Goal: Use online tool/utility: Utilize a website feature to perform a specific function

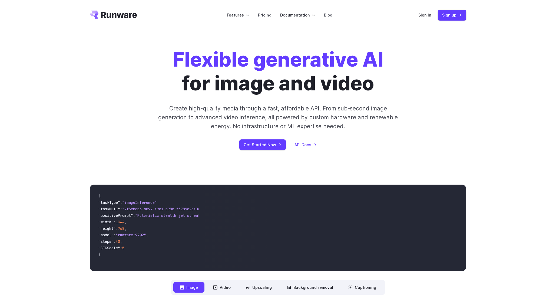
drag, startPoint x: 121, startPoint y: 269, endPoint x: 141, endPoint y: 269, distance: 19.2
click at [141, 269] on div "{ "taskType" : "imageInference" , "taskUUID" : "7f3ebcb6-b897-49e1-b98c-f5789d2…" at bounding box center [146, 228] width 113 height 87
click at [259, 224] on video at bounding box center [335, 228] width 264 height 87
click at [228, 284] on button "Video" at bounding box center [222, 287] width 31 height 11
click at [261, 284] on button "Upscaling" at bounding box center [258, 287] width 39 height 11
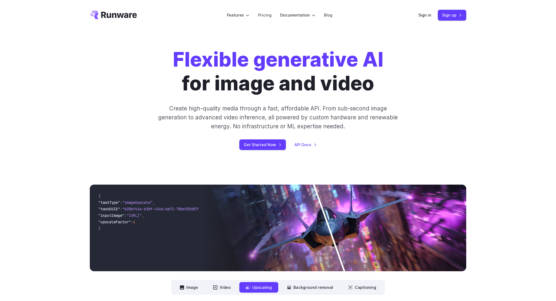
click at [339, 209] on img at bounding box center [335, 228] width 264 height 87
click at [296, 289] on button "Background removal" at bounding box center [310, 287] width 59 height 11
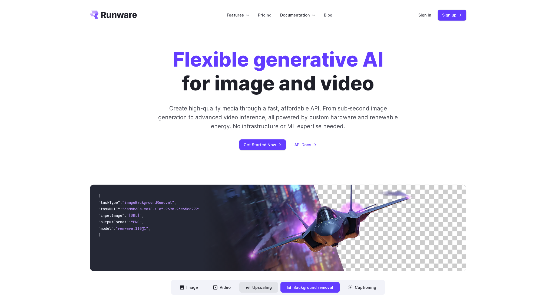
click at [265, 284] on button "Upscaling" at bounding box center [258, 287] width 39 height 11
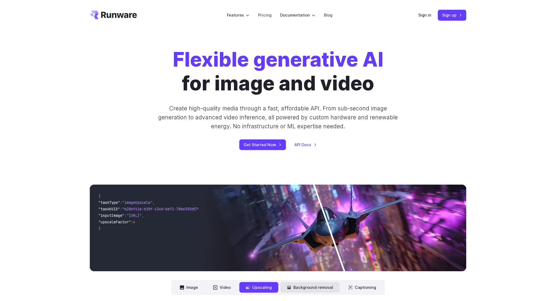
click at [299, 287] on button "Background removal" at bounding box center [310, 287] width 59 height 11
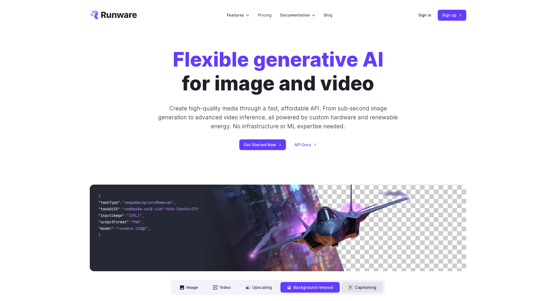
click at [363, 288] on button "Captioning" at bounding box center [362, 287] width 41 height 11
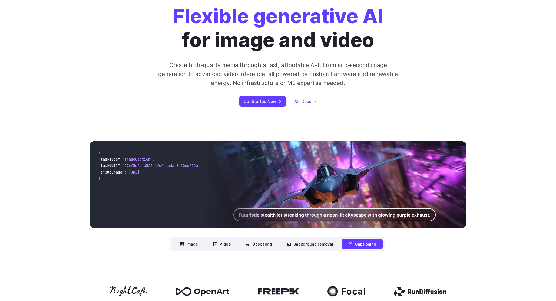
scroll to position [44, 0]
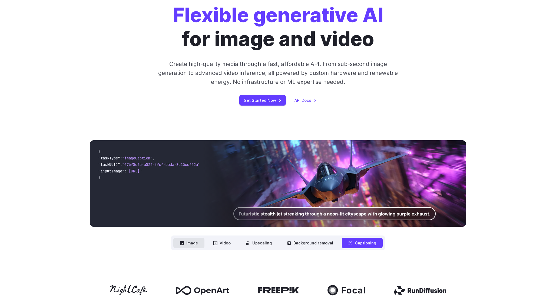
click at [185, 248] on button "Image" at bounding box center [188, 243] width 31 height 11
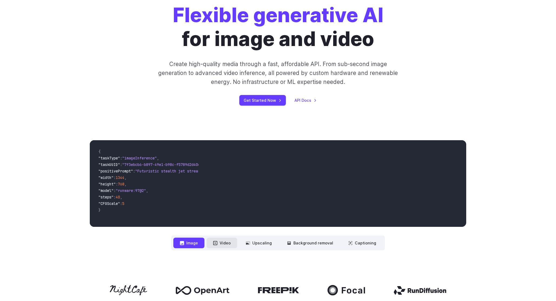
click at [216, 244] on icon at bounding box center [215, 243] width 4 height 4
click at [225, 241] on button "Video" at bounding box center [222, 243] width 31 height 11
click at [193, 245] on button "Image" at bounding box center [188, 243] width 31 height 11
click at [232, 242] on button "Video" at bounding box center [222, 243] width 31 height 11
click at [263, 241] on button "Upscaling" at bounding box center [258, 243] width 39 height 11
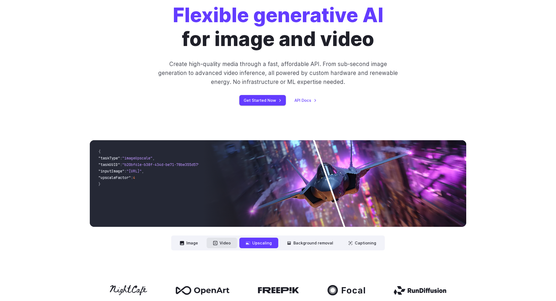
click at [228, 244] on button "Video" at bounding box center [222, 243] width 31 height 11
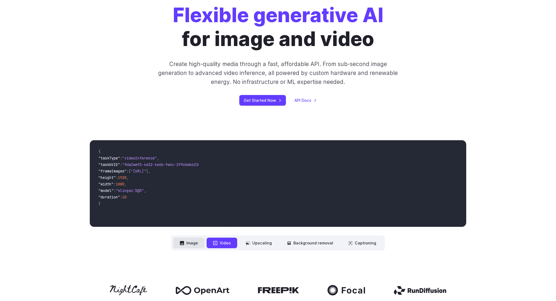
click at [193, 245] on button "Image" at bounding box center [188, 243] width 31 height 11
click at [224, 249] on nav "**********" at bounding box center [278, 242] width 214 height 15
click at [224, 244] on button "Video" at bounding box center [222, 243] width 31 height 11
click at [311, 244] on button "Background removal" at bounding box center [310, 243] width 59 height 11
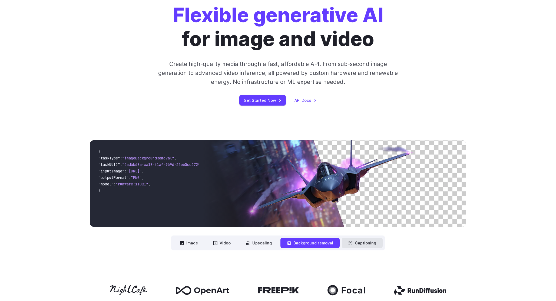
click at [350, 243] on icon at bounding box center [350, 243] width 4 height 4
click at [344, 244] on button "Captioning" at bounding box center [362, 243] width 41 height 11
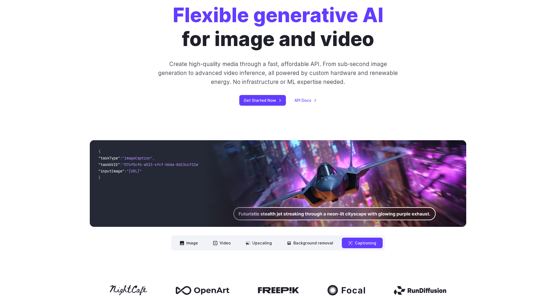
click at [337, 212] on img at bounding box center [335, 183] width 264 height 87
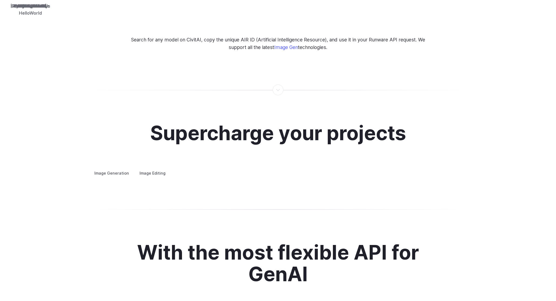
scroll to position [906, 0]
click at [137, 168] on label "Image Editing" at bounding box center [152, 172] width 35 height 9
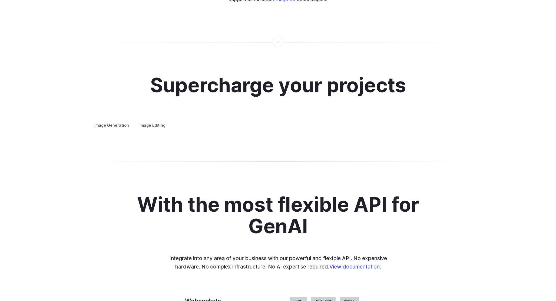
scroll to position [953, 0]
click at [0, 0] on summary "Outpainting" at bounding box center [0, 0] width 0 height 0
click at [0, 0] on summary "Upscaling" at bounding box center [0, 0] width 0 height 0
click at [0, 0] on img at bounding box center [0, 0] width 0 height 0
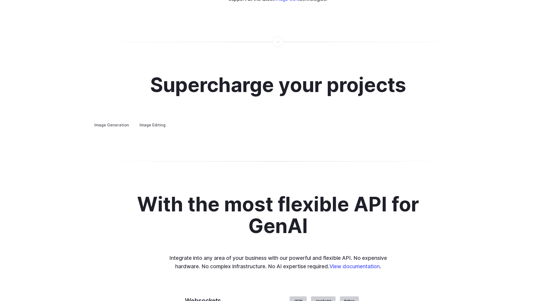
click at [0, 0] on div at bounding box center [0, 0] width 0 height 0
click at [0, 0] on img at bounding box center [0, 0] width 0 height 0
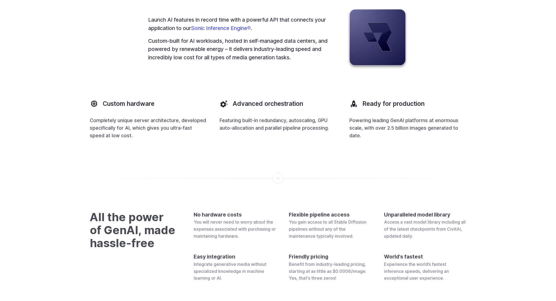
scroll to position [1504, 0]
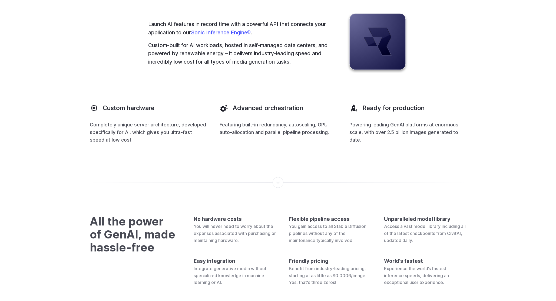
drag, startPoint x: 389, startPoint y: 147, endPoint x: 246, endPoint y: 177, distance: 146.0
click at [246, 144] on div "Powered by blazing-fast, low-cost infrastructure Launch AI features in record t…" at bounding box center [278, 44] width 377 height 200
click at [293, 37] on p "Launch AI features in record time with a powerful API that connects your applic…" at bounding box center [239, 28] width 182 height 17
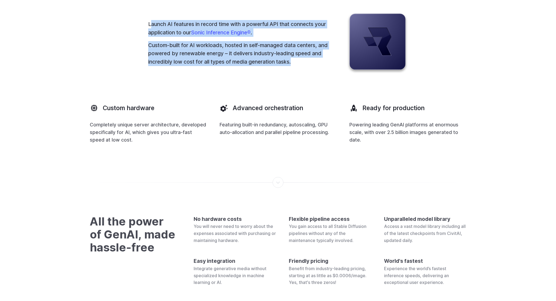
drag, startPoint x: 150, startPoint y: 127, endPoint x: 229, endPoint y: 178, distance: 93.7
click at [229, 144] on div "Powered by blazing-fast, low-cost infrastructure Launch AI features in record t…" at bounding box center [278, 44] width 377 height 200
click at [331, 73] on div "Launch AI features in record time with a powerful API that connects your applic…" at bounding box center [278, 43] width 260 height 61
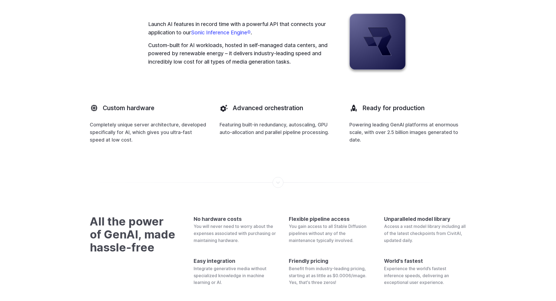
click at [278, 66] on p "Custom-built for AI workloads, hosted in self-managed data centers, and powered…" at bounding box center [239, 53] width 182 height 25
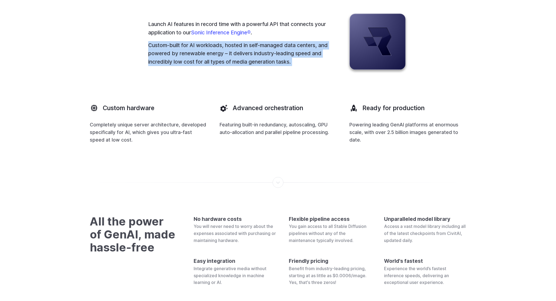
click at [278, 66] on p "Custom-built for AI workloads, hosted in self-managed data centers, and powered…" at bounding box center [239, 53] width 182 height 25
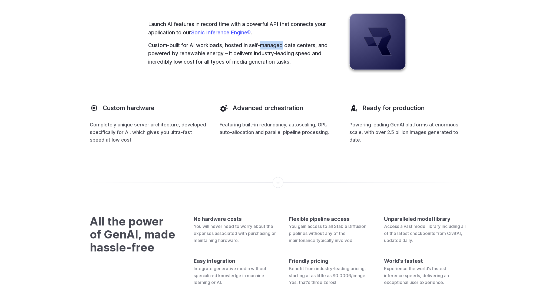
click at [278, 66] on p "Custom-built for AI workloads, hosted in self-managed data centers, and powered…" at bounding box center [239, 53] width 182 height 25
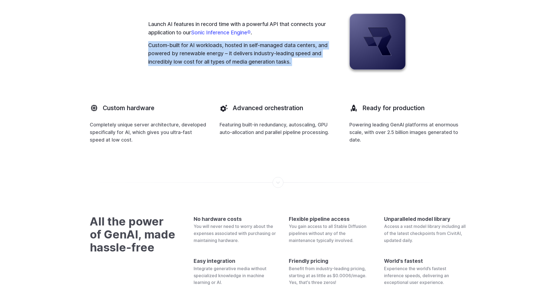
click at [278, 66] on p "Custom-built for AI workloads, hosted in self-managed data centers, and powered…" at bounding box center [239, 53] width 182 height 25
click at [273, 66] on p "Custom-built for AI workloads, hosted in self-managed data centers, and powered…" at bounding box center [239, 53] width 182 height 25
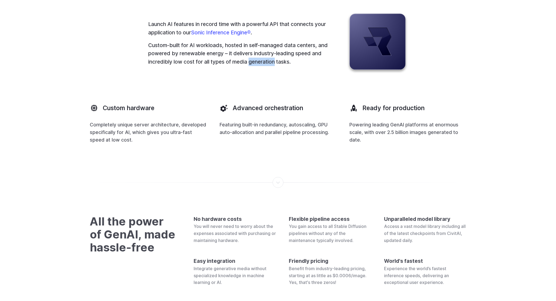
click at [273, 66] on p "Custom-built for AI workloads, hosted in self-managed data centers, and powered…" at bounding box center [239, 53] width 182 height 25
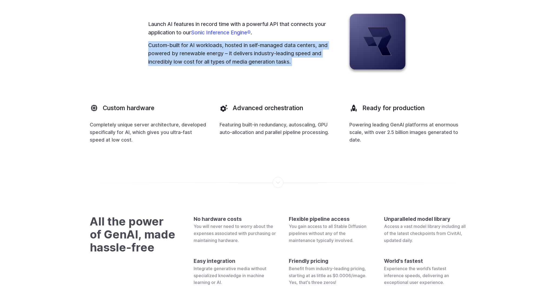
click at [273, 66] on p "Custom-built for AI workloads, hosted in self-managed data centers, and powered…" at bounding box center [239, 53] width 182 height 25
click at [270, 73] on div "Launch AI features in record time with a powerful API that connects your applic…" at bounding box center [278, 43] width 260 height 61
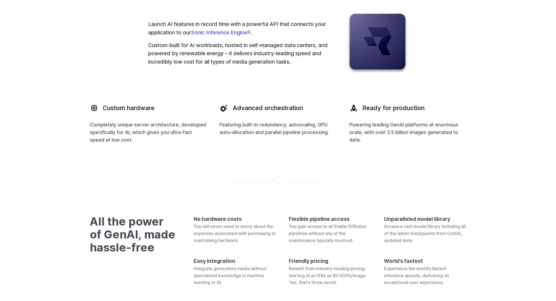
click at [270, 73] on div "Launch AI features in record time with a powerful API that connects your applic…" at bounding box center [278, 43] width 260 height 61
click at [276, 66] on p "Custom-built for AI workloads, hosted in self-managed data centers, and powered…" at bounding box center [239, 53] width 182 height 25
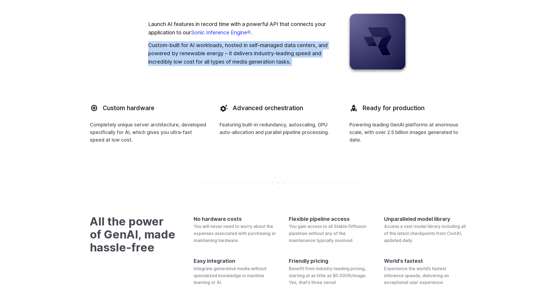
click at [276, 66] on p "Custom-built for AI workloads, hosted in self-managed data centers, and powered…" at bounding box center [239, 53] width 182 height 25
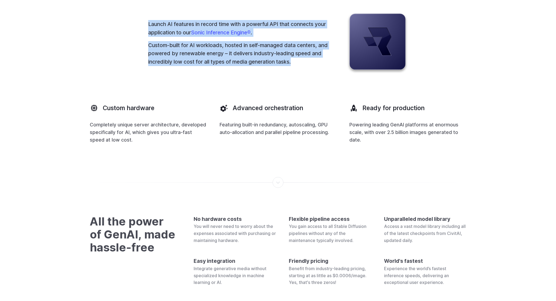
drag, startPoint x: 148, startPoint y: 124, endPoint x: 308, endPoint y: 179, distance: 169.7
click at [308, 144] on div "Powered by blazing-fast, low-cost infrastructure Launch AI features in record t…" at bounding box center [278, 44] width 377 height 200
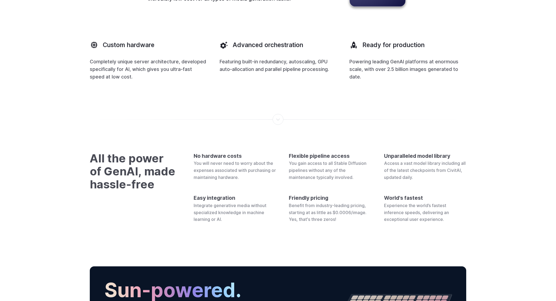
scroll to position [1572, 0]
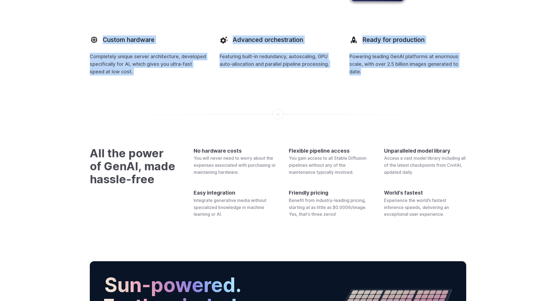
drag, startPoint x: 79, startPoint y: 137, endPoint x: 419, endPoint y: 170, distance: 341.7
click at [413, 75] on p "Powering leading GenAI platforms at enormous scale, with over 2.5 billion image…" at bounding box center [408, 64] width 117 height 23
drag, startPoint x: 413, startPoint y: 172, endPoint x: 94, endPoint y: 144, distance: 320.2
click at [94, 75] on div "Custom hardware Completely unique server architecture, developed specifically f…" at bounding box center [278, 53] width 377 height 44
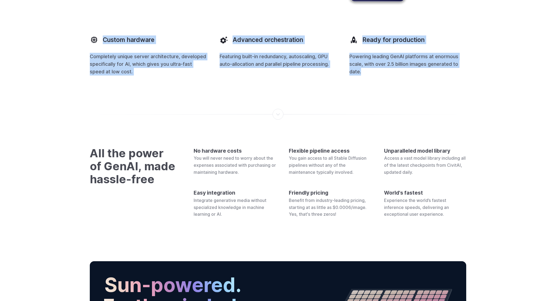
drag, startPoint x: 86, startPoint y: 136, endPoint x: 412, endPoint y: 175, distance: 328.9
click at [412, 75] on p "Powering leading GenAI platforms at enormous scale, with over 2.5 billion image…" at bounding box center [408, 64] width 117 height 23
drag, startPoint x: 412, startPoint y: 183, endPoint x: 179, endPoint y: 74, distance: 257.0
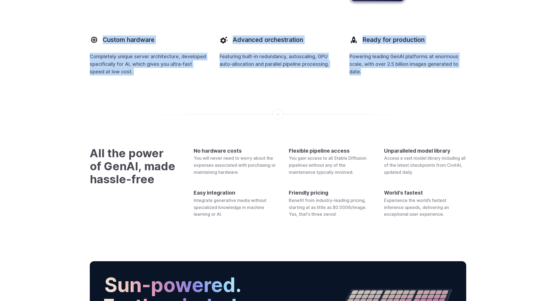
drag, startPoint x: 141, startPoint y: 55, endPoint x: 422, endPoint y: 188, distance: 310.2
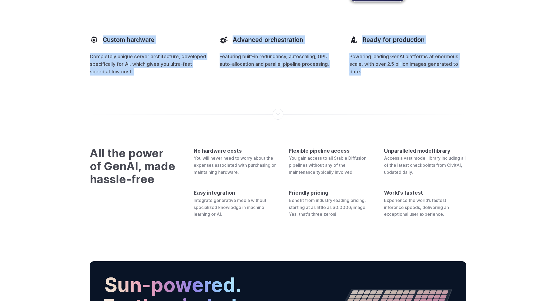
drag, startPoint x: 422, startPoint y: 188, endPoint x: 201, endPoint y: 70, distance: 250.1
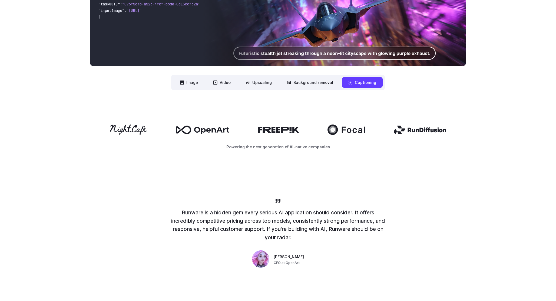
scroll to position [0, 0]
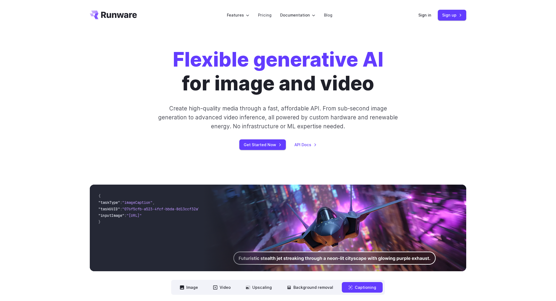
click at [369, 143] on div "Get Started Now API Docs" at bounding box center [277, 144] width 301 height 11
click at [294, 111] on p "Create high-quality media through a fast, affordable API. From sub-second image…" at bounding box center [278, 117] width 241 height 27
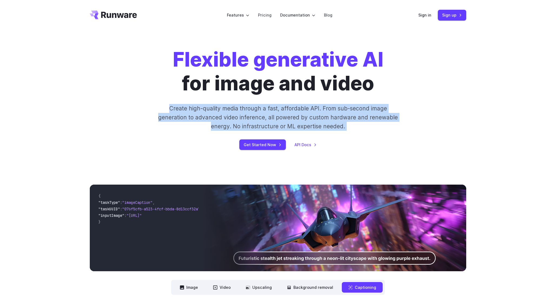
click at [294, 111] on p "Create high-quality media through a fast, affordable API. From sub-second image…" at bounding box center [278, 117] width 241 height 27
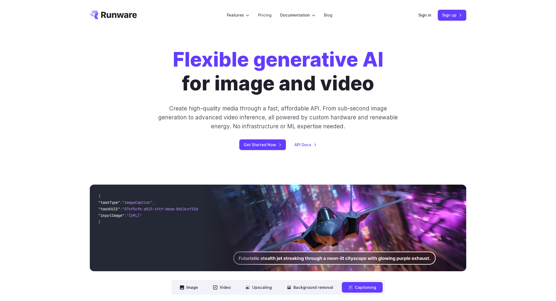
click at [290, 94] on h1 "Flexible generative AI for image and video" at bounding box center [278, 72] width 211 height 48
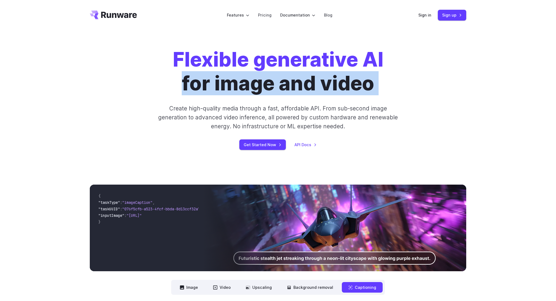
click at [290, 94] on h1 "Flexible generative AI for image and video" at bounding box center [278, 72] width 211 height 48
click at [301, 103] on div "Flexible generative AI for image and video Create high-quality media through a …" at bounding box center [277, 99] width 301 height 102
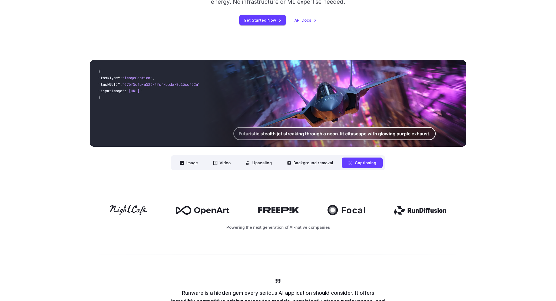
scroll to position [132, 0]
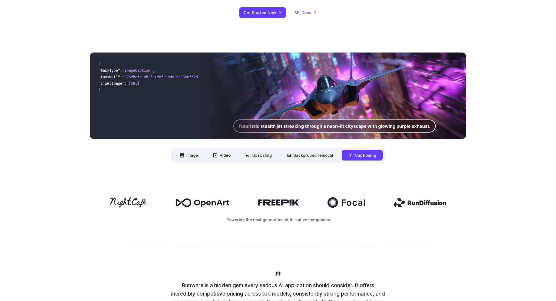
click at [132, 201] on icon at bounding box center [129, 202] width 38 height 10
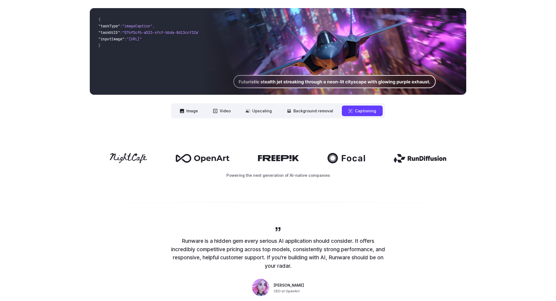
scroll to position [176, 0]
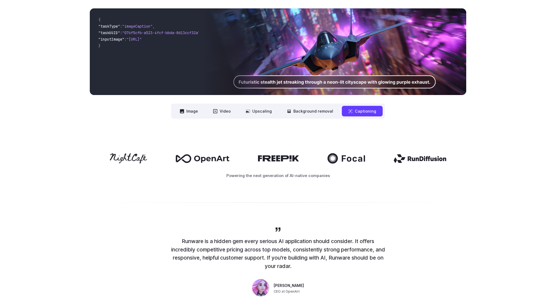
click at [334, 188] on div "Powering the next generation of AI-native companies" at bounding box center [278, 166] width 556 height 60
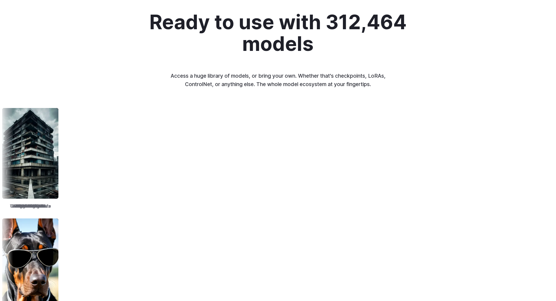
scroll to position [598, 0]
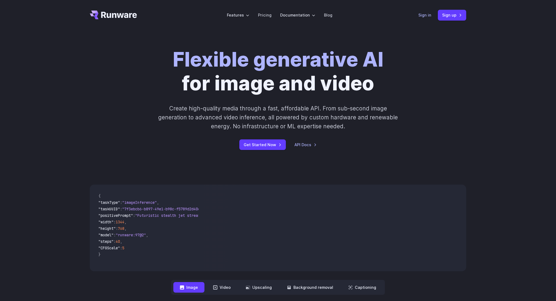
click at [419, 16] on link "Sign in" at bounding box center [425, 15] width 13 height 6
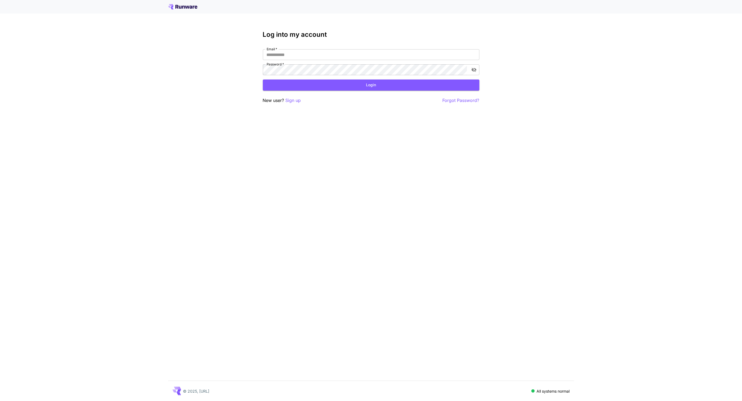
click at [299, 60] on div "Email   * Email   * Password   * Password   *" at bounding box center [371, 62] width 216 height 26
click at [300, 57] on input "Email   *" at bounding box center [371, 54] width 216 height 11
type input "**********"
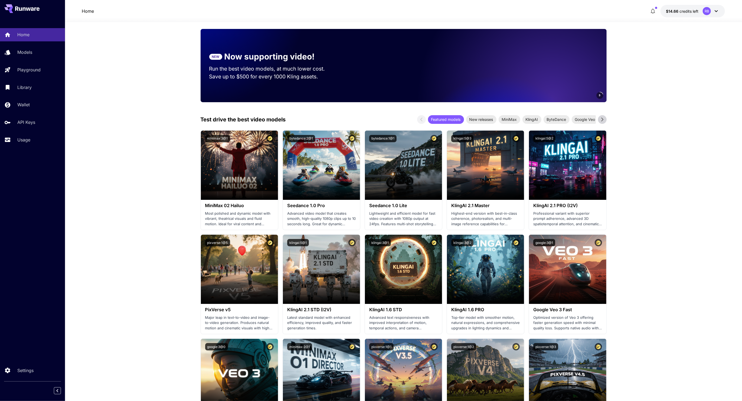
scroll to position [62, 0]
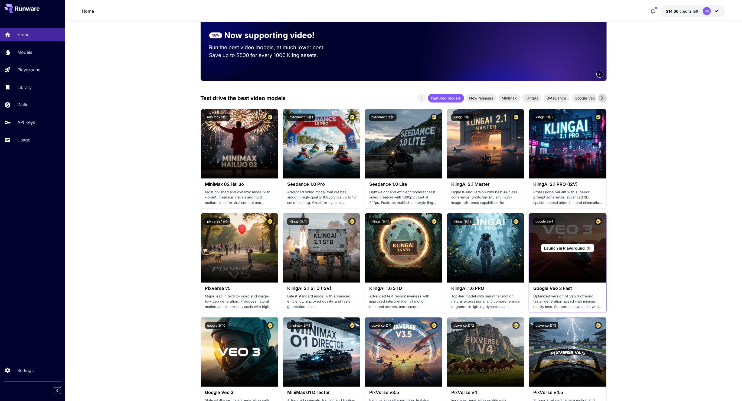
click at [577, 268] on div "Launch in Playground" at bounding box center [567, 247] width 77 height 69
click at [563, 249] on span "Launch in Playground" at bounding box center [564, 248] width 41 height 5
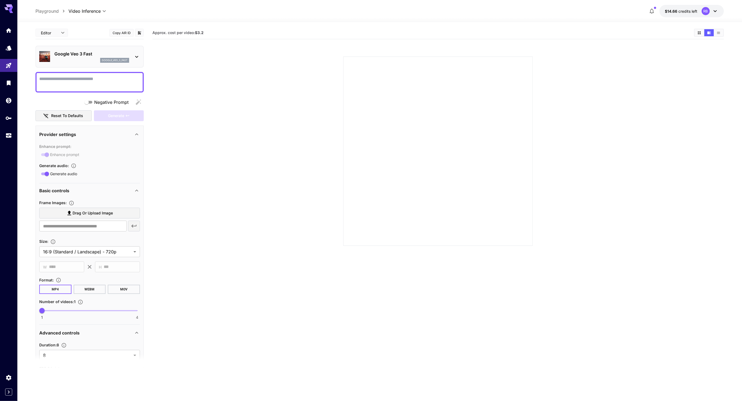
click at [115, 50] on div "Google Veo 3 Fast google_veo_3_fast" at bounding box center [89, 56] width 101 height 17
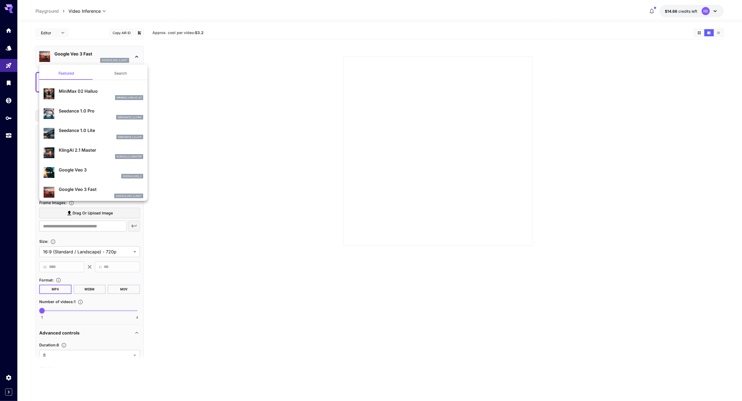
click at [162, 37] on div at bounding box center [371, 200] width 742 height 401
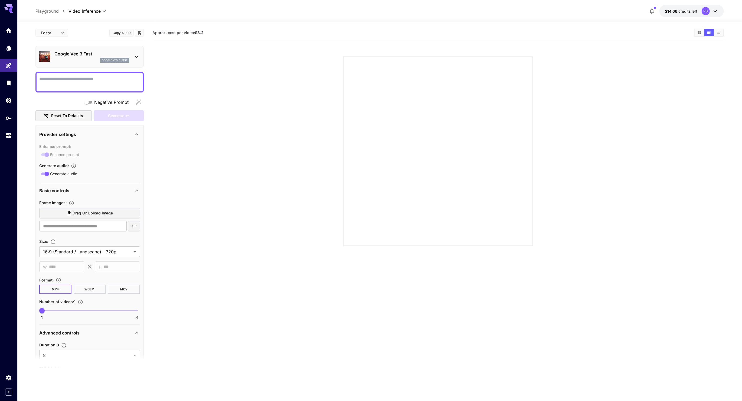
click at [67, 30] on div "Editor **** ​" at bounding box center [51, 33] width 32 height 8
click at [58, 35] on div at bounding box center [371, 200] width 742 height 401
click at [61, 31] on body "**********" at bounding box center [371, 222] width 742 height 444
click at [57, 54] on span "JSON" at bounding box center [52, 53] width 24 height 6
type input "****"
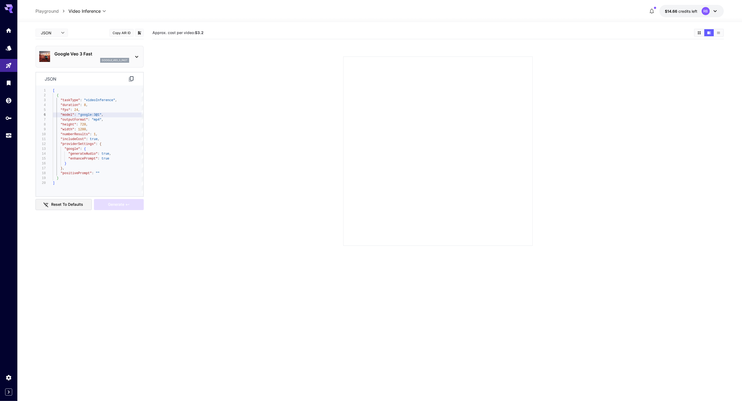
scroll to position [24, 0]
drag, startPoint x: 81, startPoint y: 117, endPoint x: 99, endPoint y: 115, distance: 18.5
click at [99, 115] on div "[ { "taskType" : "videoInference" , "duration" : 8 , "fps" : 24 , "model" : "go…" at bounding box center [98, 141] width 90 height 106
click at [67, 143] on div "[ { "taskType" : "videoInference" , "duration" : 8 , "fps" : 24 , "model" : "go…" at bounding box center [98, 141] width 90 height 106
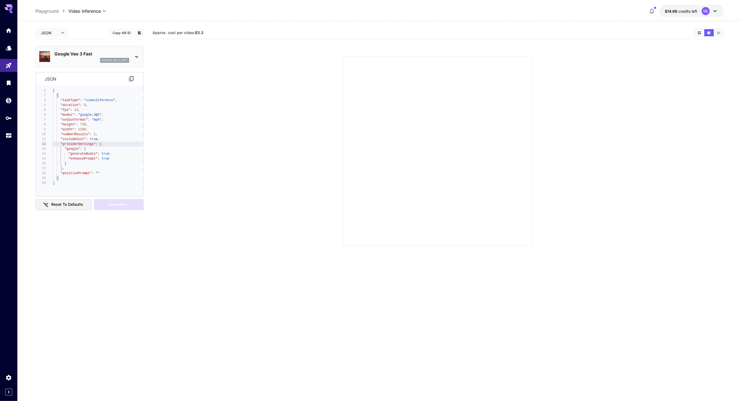
click at [67, 143] on div "[ { "taskType" : "videoInference" , "duration" : 8 , "fps" : 24 , "model" : "go…" at bounding box center [98, 141] width 90 height 106
click at [89, 159] on div "[ { "taskType" : "videoInference" , "duration" : 8 , "fps" : 24 , "model" : "go…" at bounding box center [98, 141] width 90 height 106
type textarea "**********"
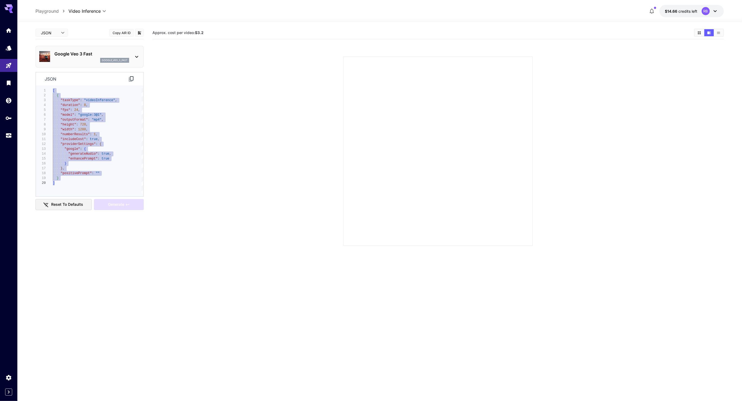
click at [57, 34] on body "**********" at bounding box center [371, 222] width 742 height 444
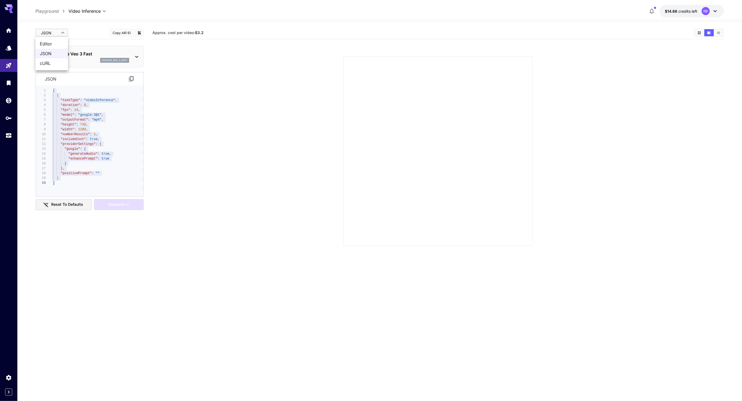
click at [57, 46] on span "Editor" at bounding box center [52, 44] width 24 height 6
type input "****"
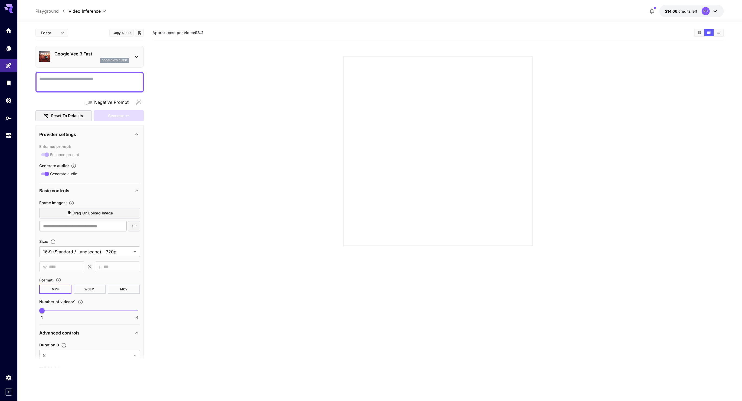
click at [102, 70] on div "**********" at bounding box center [89, 229] width 108 height 404
click at [102, 81] on textarea "Negative Prompt" at bounding box center [89, 82] width 101 height 13
paste textarea "**********"
type textarea "**********"
paste textarea "**********"
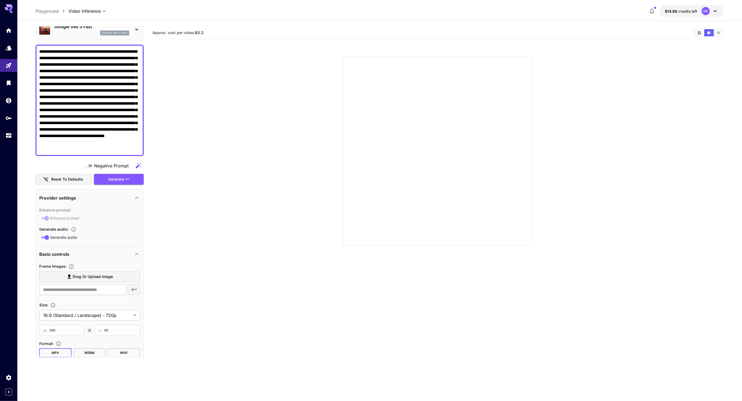
scroll to position [48, 0]
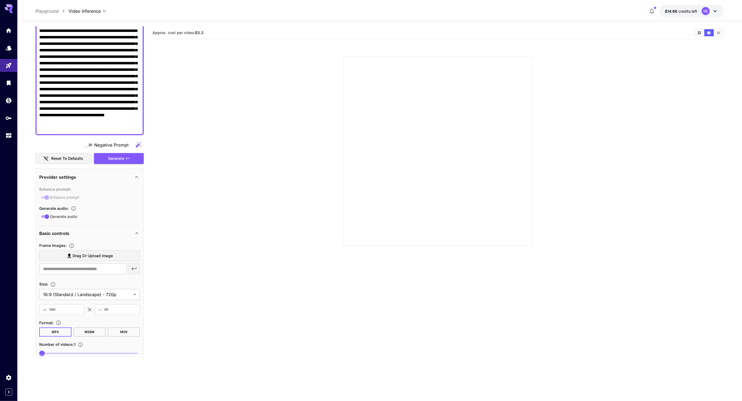
type textarea "**********"
click at [108, 259] on span "Drag or upload image" at bounding box center [93, 256] width 40 height 7
click at [0, 0] on input "Drag or upload image" at bounding box center [0, 0] width 0 height 0
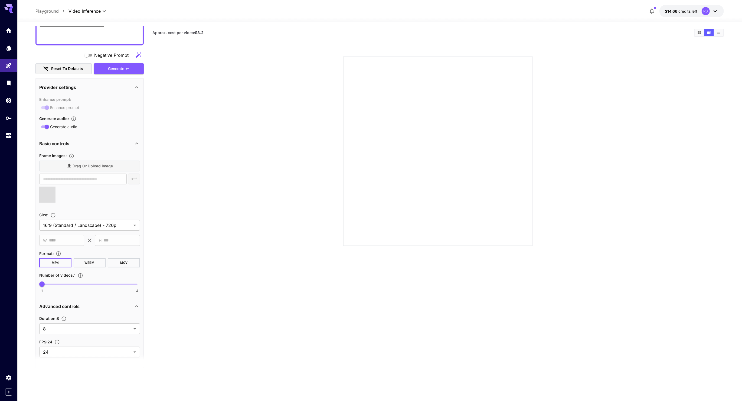
scroll to position [143, 0]
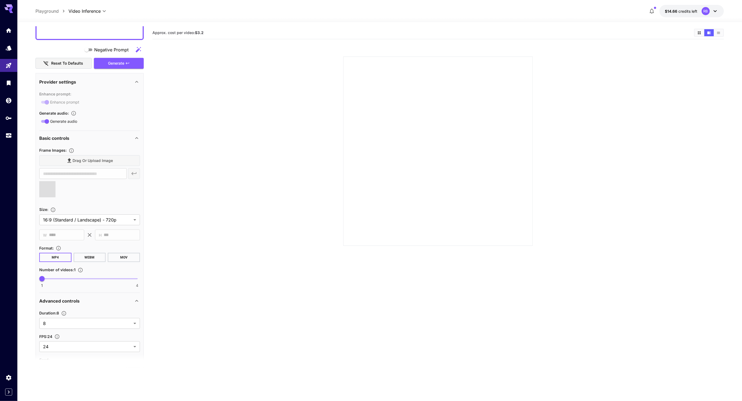
type input "**********"
click at [109, 217] on body "**********" at bounding box center [371, 222] width 742 height 444
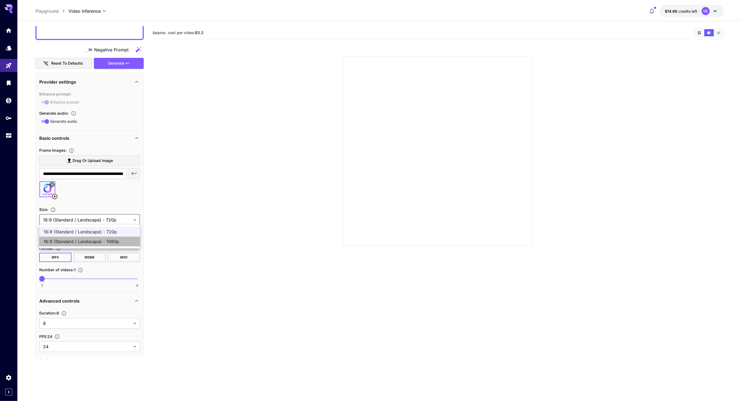
click at [123, 240] on span "16:9 (Standard / Landscape) - 1080p" at bounding box center [90, 241] width 92 height 6
type input "**********"
type input "****"
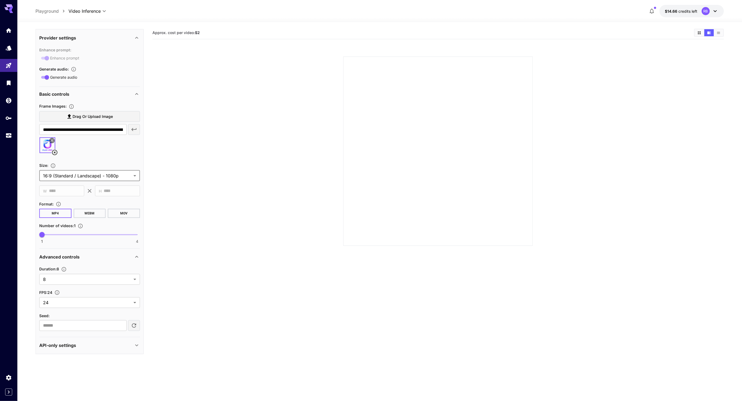
scroll to position [183, 0]
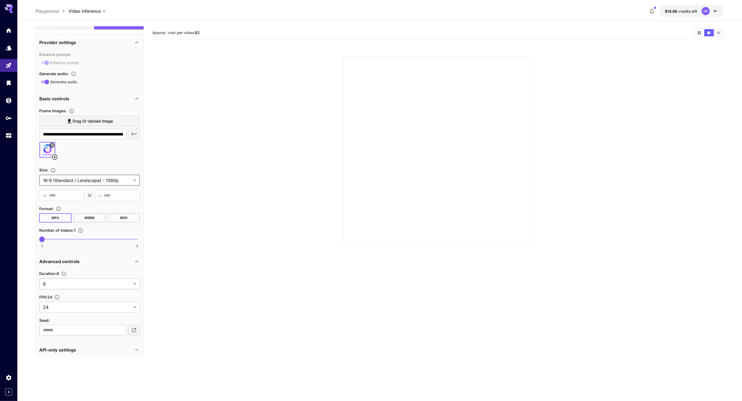
click at [106, 284] on body "**********" at bounding box center [371, 222] width 742 height 444
click at [113, 271] on div at bounding box center [371, 200] width 742 height 401
click at [110, 306] on body "**********" at bounding box center [371, 222] width 742 height 444
click at [111, 299] on div at bounding box center [371, 200] width 742 height 401
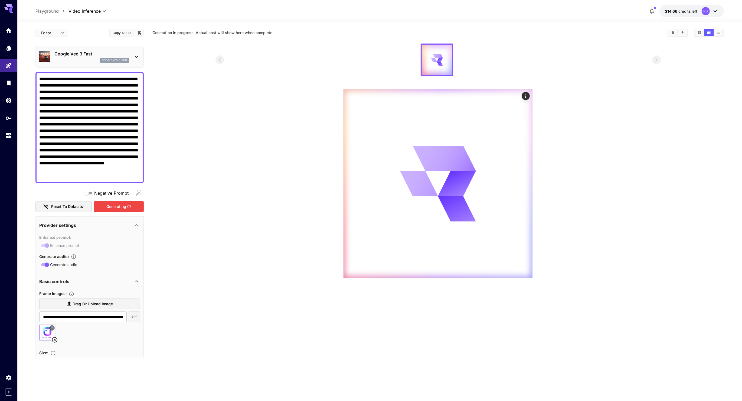
click at [129, 203] on div "Generating" at bounding box center [119, 206] width 50 height 11
click at [492, 191] on div at bounding box center [437, 183] width 189 height 189
click at [369, 176] on div at bounding box center [437, 183] width 189 height 189
click at [526, 99] on button "Actions" at bounding box center [525, 96] width 8 height 8
click at [525, 98] on icon "Actions" at bounding box center [525, 96] width 5 height 5
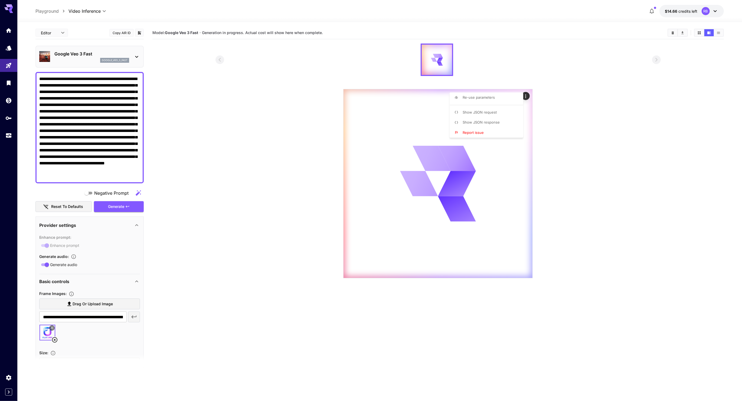
click at [537, 98] on div at bounding box center [371, 200] width 742 height 401
click at [552, 57] on div at bounding box center [437, 60] width 445 height 32
click at [303, 140] on section at bounding box center [437, 161] width 445 height 235
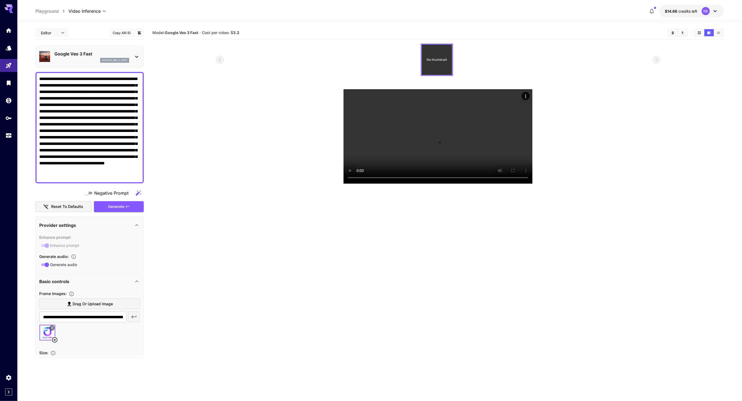
click at [445, 54] on div "No thumbnail" at bounding box center [437, 60] width 30 height 30
click at [685, 32] on button "Download All" at bounding box center [681, 32] width 9 height 7
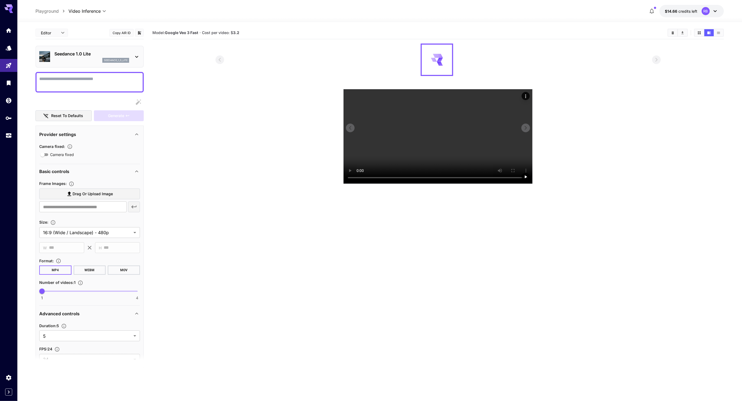
click at [402, 129] on video at bounding box center [437, 136] width 189 height 94
click at [444, 158] on video at bounding box center [437, 136] width 189 height 94
click at [464, 164] on video at bounding box center [437, 136] width 189 height 94
click at [438, 160] on video at bounding box center [437, 136] width 189 height 94
click at [102, 83] on textarea "Camera fixed" at bounding box center [89, 82] width 101 height 13
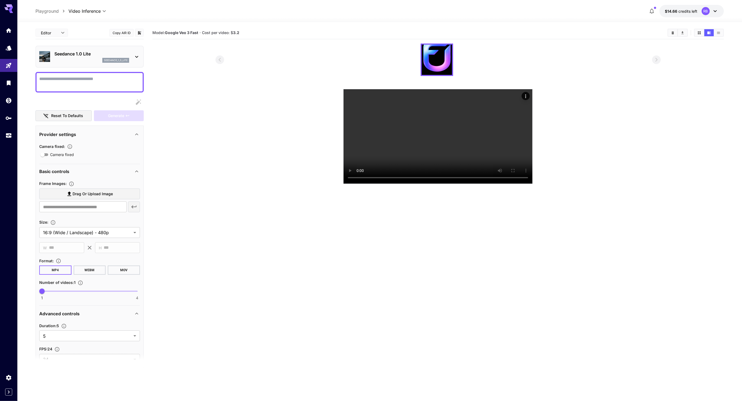
paste textarea "**********"
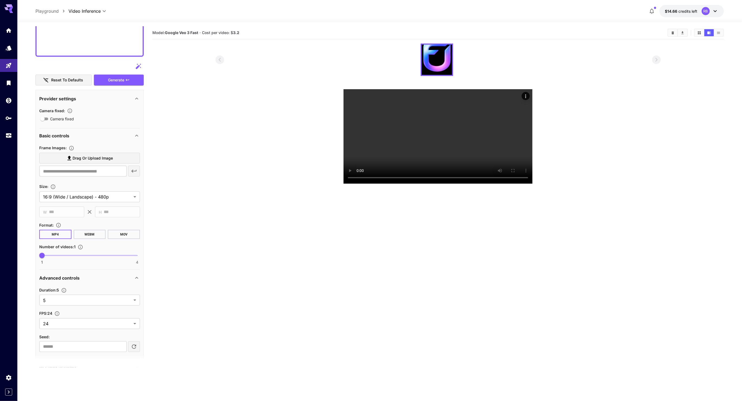
scroll to position [494, 0]
click at [134, 84] on div "Generate" at bounding box center [119, 82] width 50 height 11
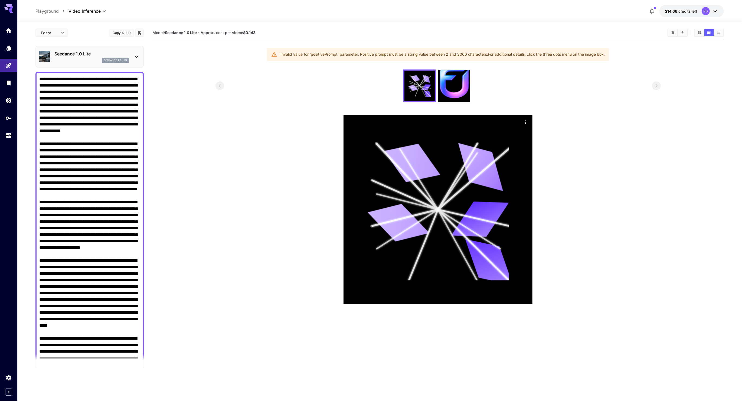
scroll to position [21, 0]
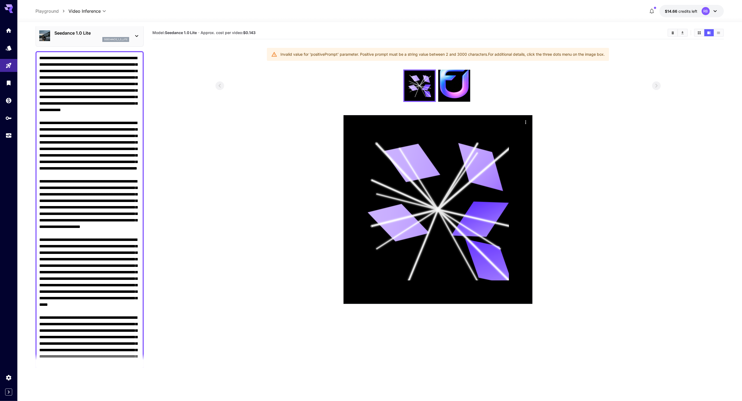
click at [79, 125] on textarea "Camera fixed" at bounding box center [89, 292] width 101 height 474
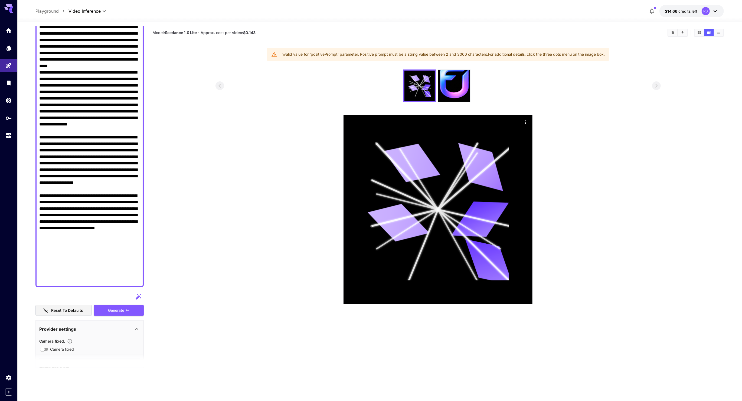
click at [67, 173] on textarea "Camera fixed" at bounding box center [89, 59] width 101 height 448
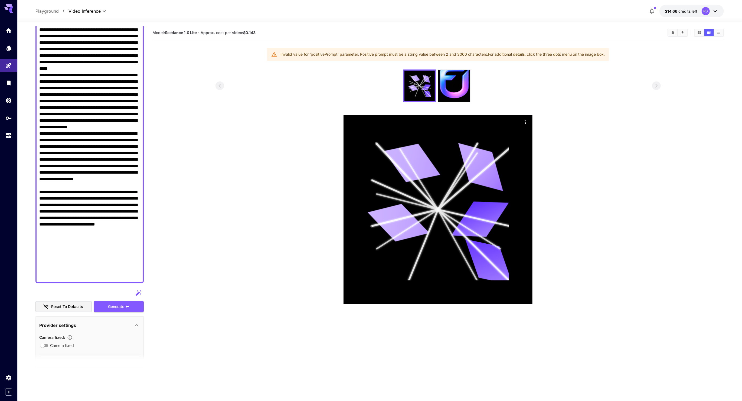
scroll to position [246, 0]
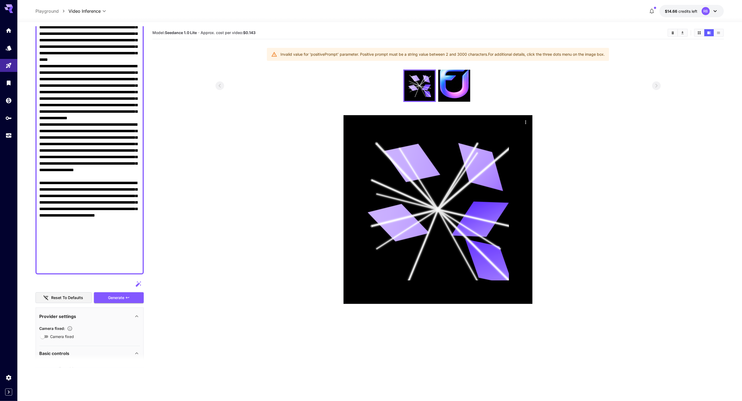
click at [83, 226] on textarea "Camera fixed" at bounding box center [89, 50] width 101 height 442
click at [95, 217] on textarea "Camera fixed" at bounding box center [89, 50] width 101 height 442
click at [95, 219] on textarea "Camera fixed" at bounding box center [89, 50] width 101 height 442
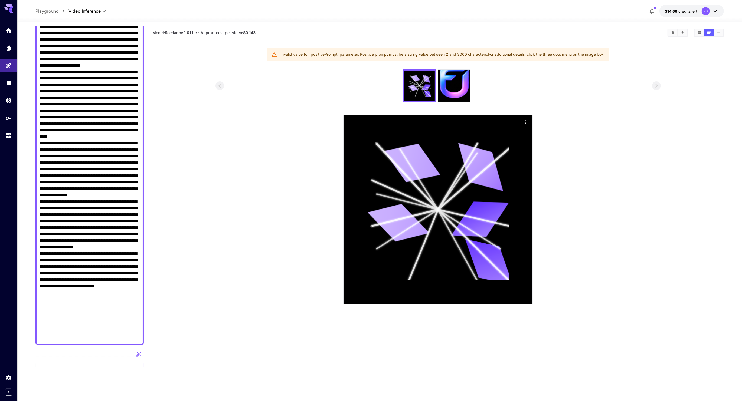
scroll to position [196, 0]
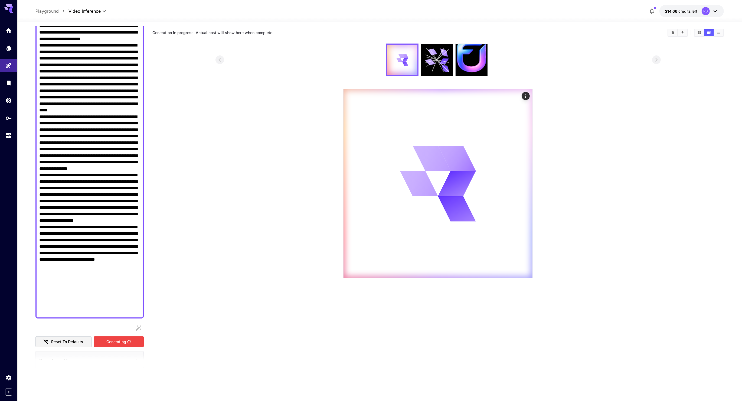
click at [103, 340] on div "Generating" at bounding box center [119, 342] width 50 height 11
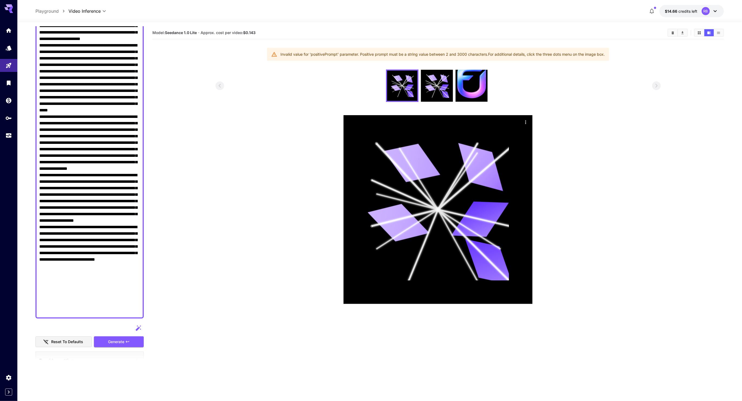
click at [106, 289] on textarea "Camera fixed" at bounding box center [89, 97] width 101 height 435
click at [121, 307] on textarea "Camera fixed" at bounding box center [89, 97] width 101 height 435
click at [121, 310] on textarea "Camera fixed" at bounding box center [89, 97] width 101 height 435
click at [125, 312] on textarea "Camera fixed" at bounding box center [89, 97] width 101 height 435
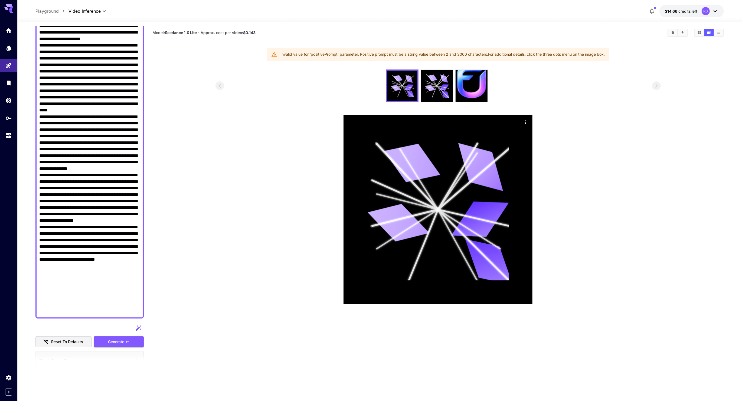
click at [82, 142] on textarea "Camera fixed" at bounding box center [89, 97] width 101 height 435
paste textarea "**********"
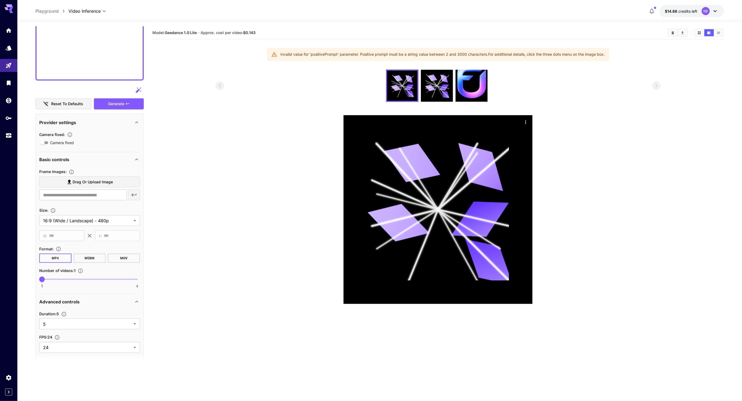
scroll to position [550, 0]
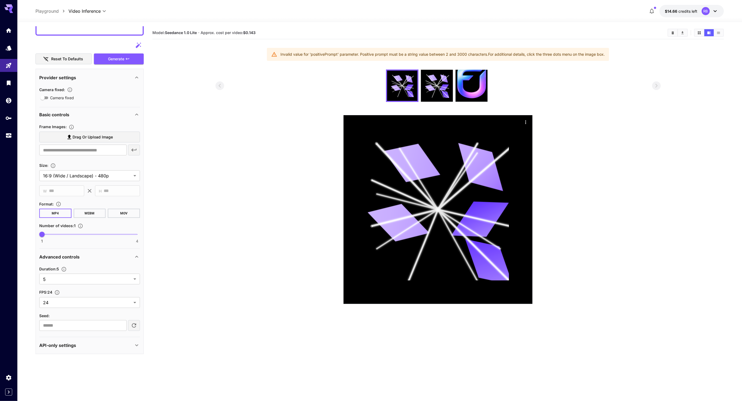
type textarea "**********"
click at [90, 142] on label "Drag or upload image" at bounding box center [89, 137] width 101 height 11
click at [0, 0] on input "Drag or upload image" at bounding box center [0, 0] width 0 height 0
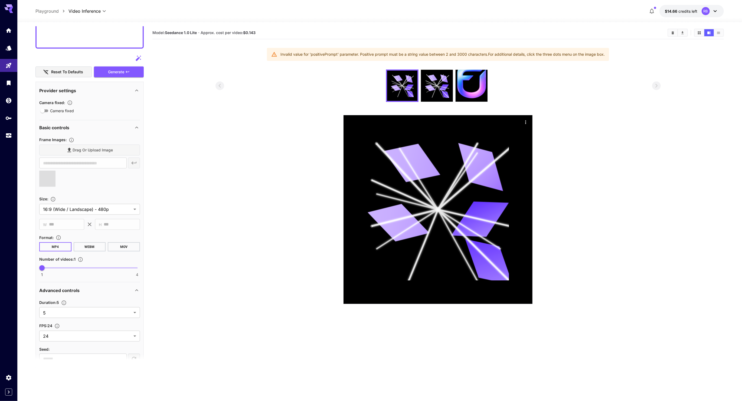
scroll to position [537, 0]
type input "**********"
click at [68, 106] on icon "button" at bounding box center [69, 103] width 5 height 5
click at [70, 105] on icon "button" at bounding box center [70, 103] width 5 height 5
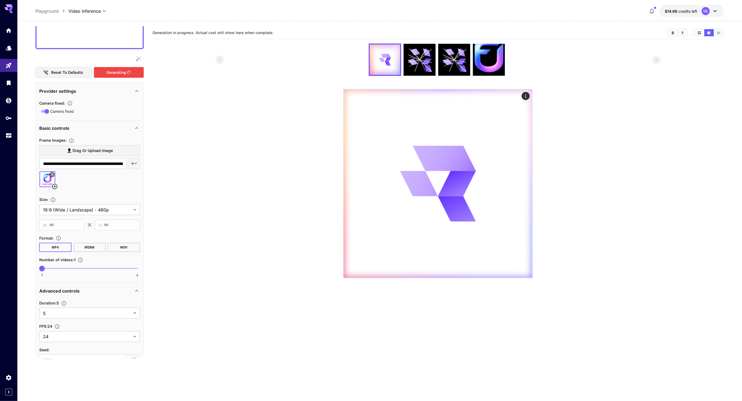
click at [105, 73] on div "Generating" at bounding box center [119, 72] width 50 height 11
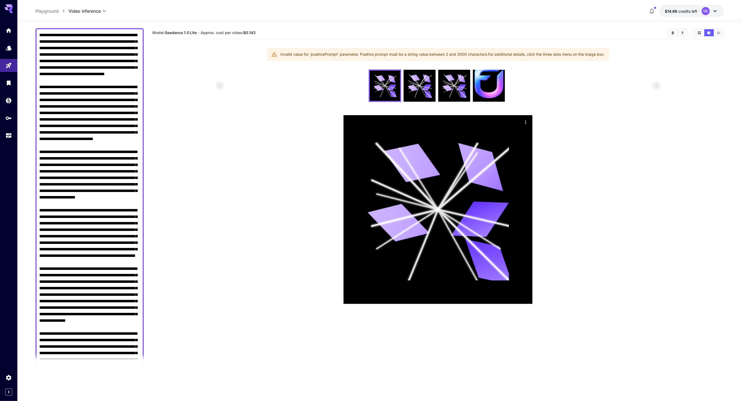
scroll to position [0, 0]
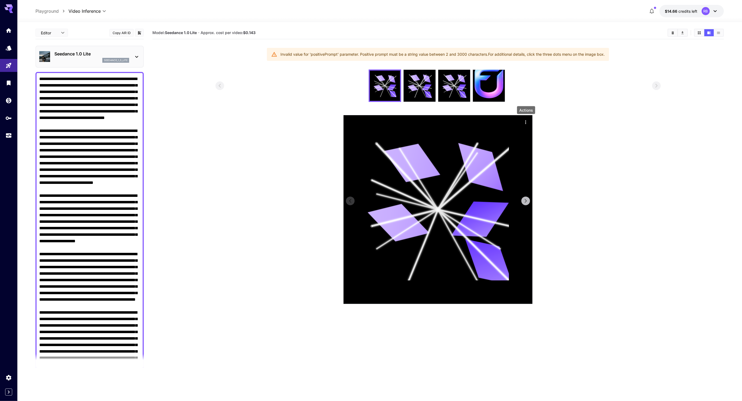
click at [524, 120] on icon "Actions" at bounding box center [525, 122] width 5 height 5
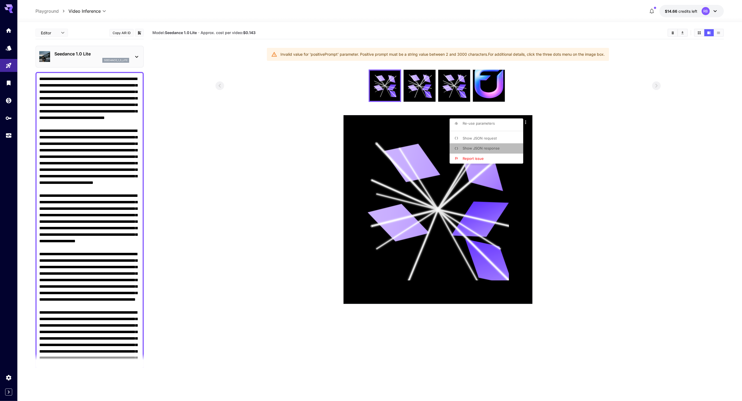
click at [497, 145] on li "Show JSON response" at bounding box center [487, 148] width 77 height 10
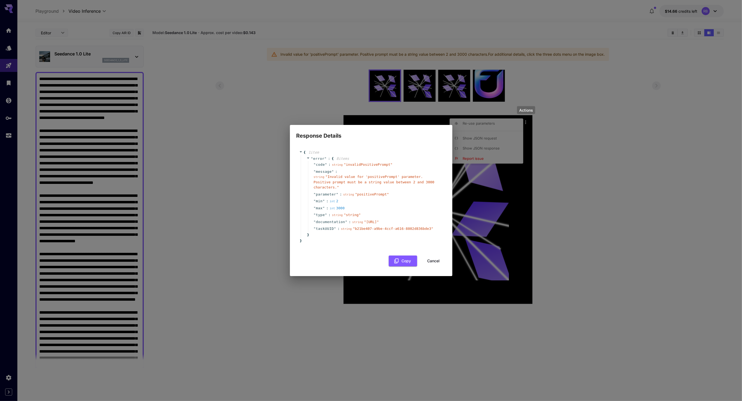
click at [345, 291] on div "Response Details { 1 item " error " : { 8 item s " code " : string " invalidPos…" at bounding box center [371, 200] width 742 height 401
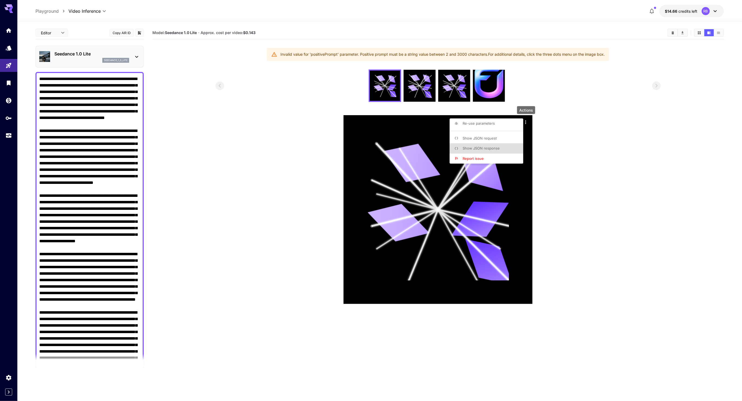
click at [54, 135] on div at bounding box center [371, 200] width 742 height 401
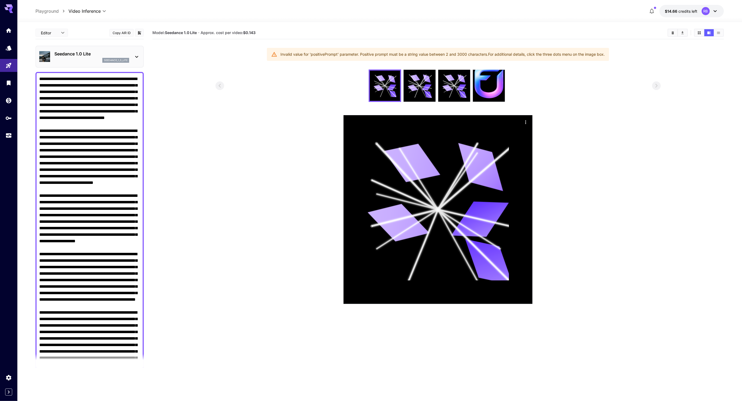
click at [49, 137] on textarea "Camera fixed" at bounding box center [89, 329] width 101 height 506
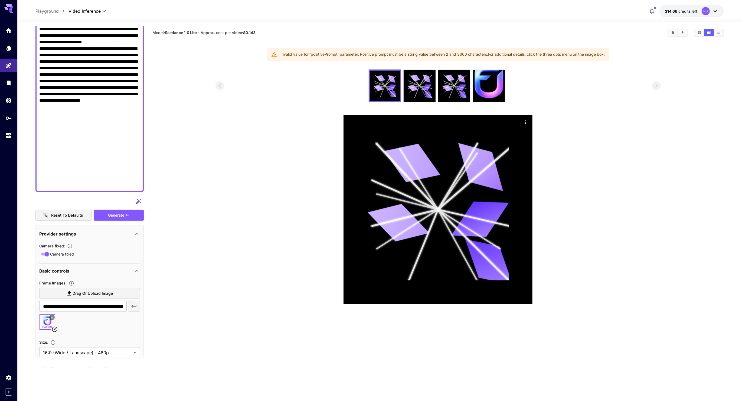
scroll to position [439, 0]
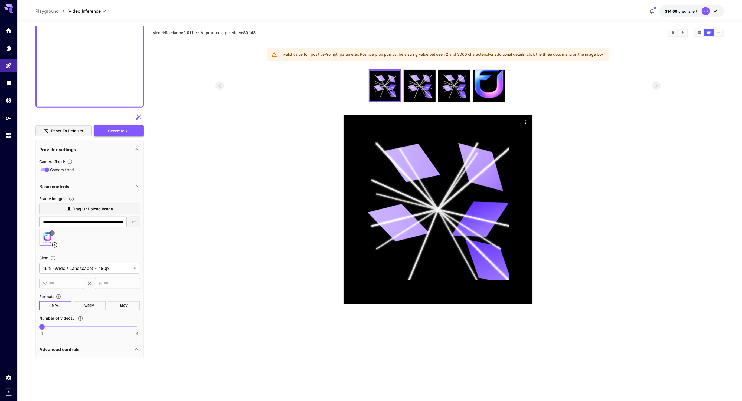
click at [120, 126] on div "Generate" at bounding box center [119, 131] width 50 height 11
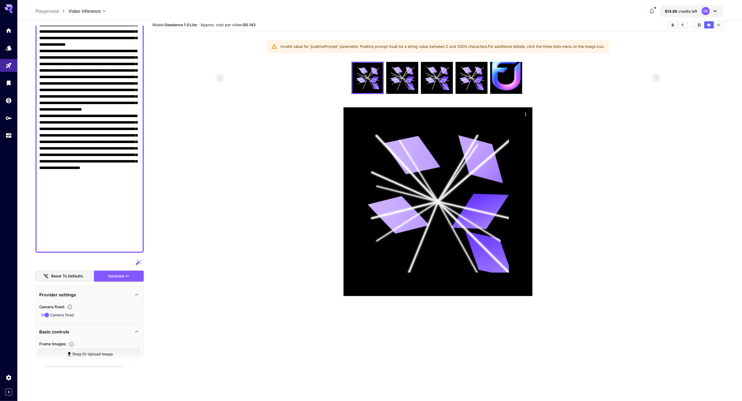
scroll to position [282, 0]
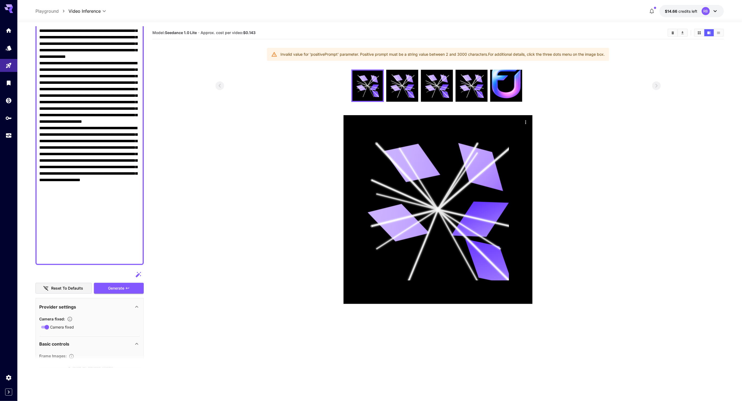
click at [75, 255] on textarea "Camera fixed" at bounding box center [89, 28] width 101 height 468
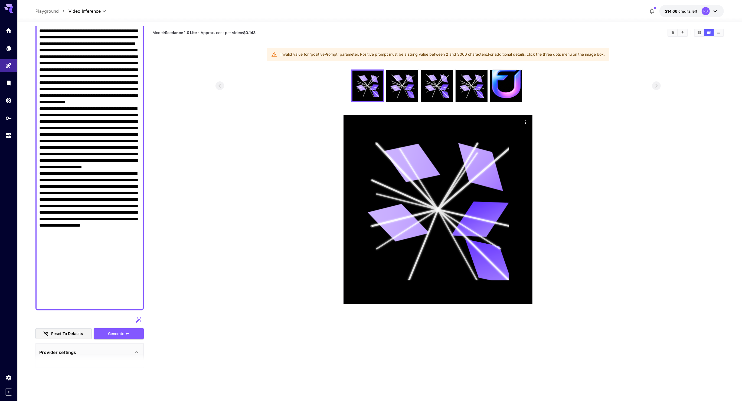
scroll to position [232, 0]
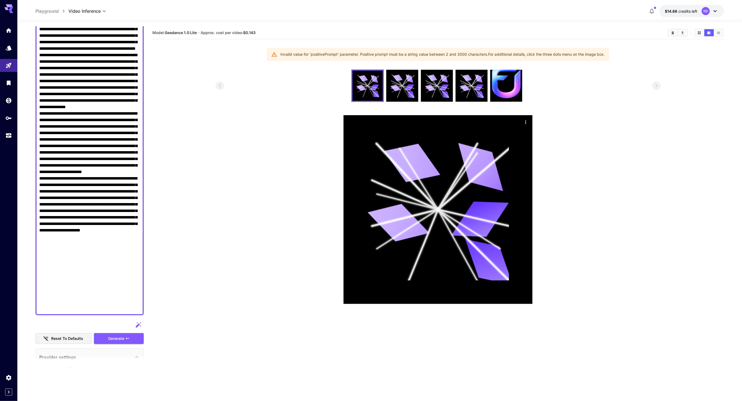
click at [87, 235] on textarea "Camera fixed" at bounding box center [89, 78] width 101 height 468
click at [97, 188] on textarea "Camera fixed" at bounding box center [89, 78] width 101 height 468
paste textarea "**********"
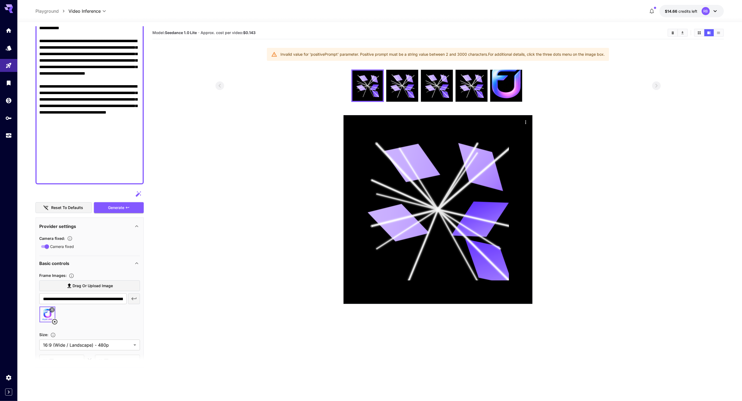
scroll to position [347, 0]
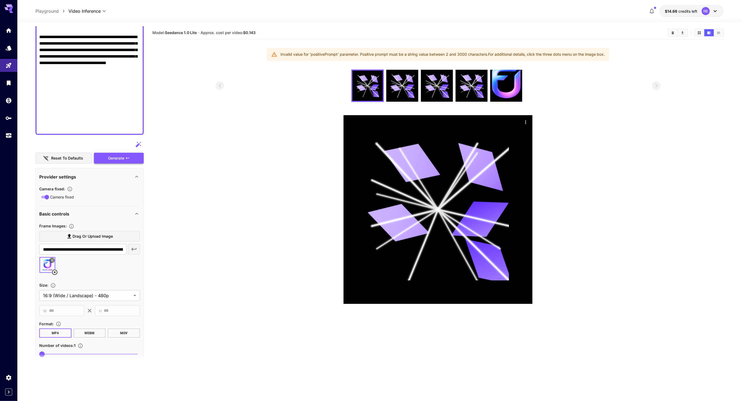
click at [121, 163] on div "Generate" at bounding box center [119, 158] width 50 height 11
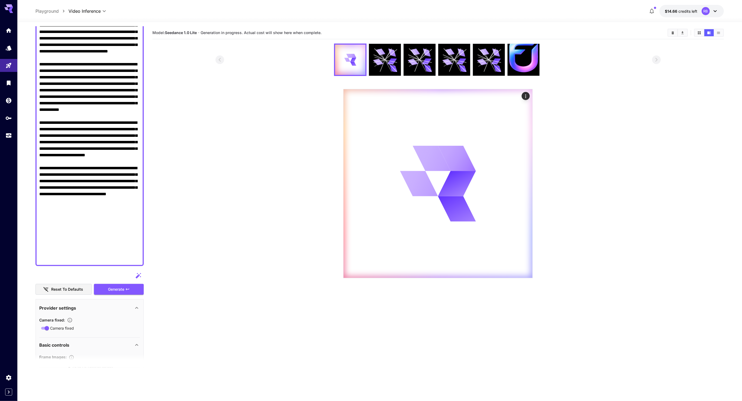
scroll to position [215, 0]
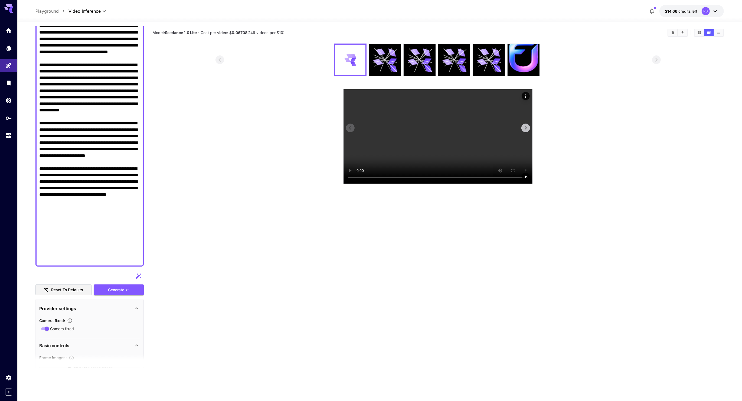
click at [385, 159] on video at bounding box center [437, 136] width 189 height 94
click at [446, 184] on video at bounding box center [437, 136] width 189 height 94
click at [444, 172] on video at bounding box center [437, 136] width 189 height 94
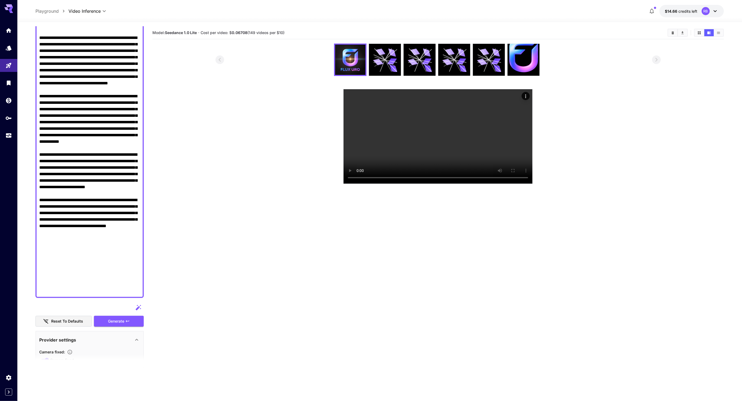
scroll to position [182, 0]
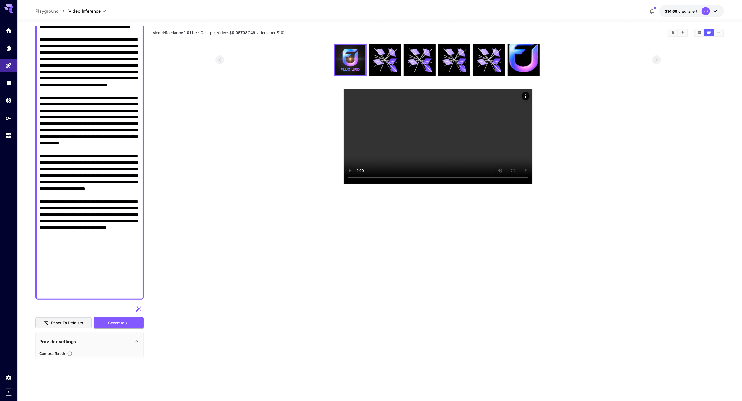
click at [88, 139] on textarea "Camera fixed" at bounding box center [89, 94] width 101 height 403
paste textarea "**********"
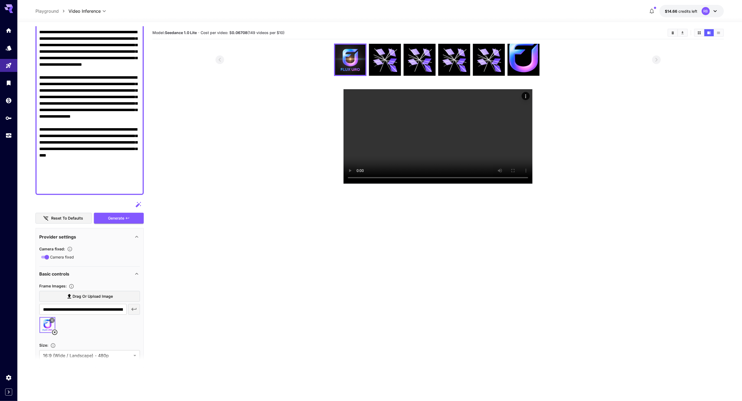
scroll to position [159, 0]
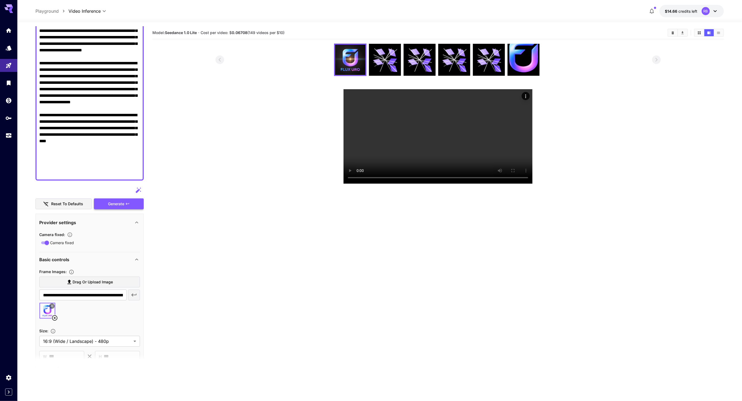
type textarea "**********"
click at [120, 203] on div "Generate" at bounding box center [119, 204] width 50 height 11
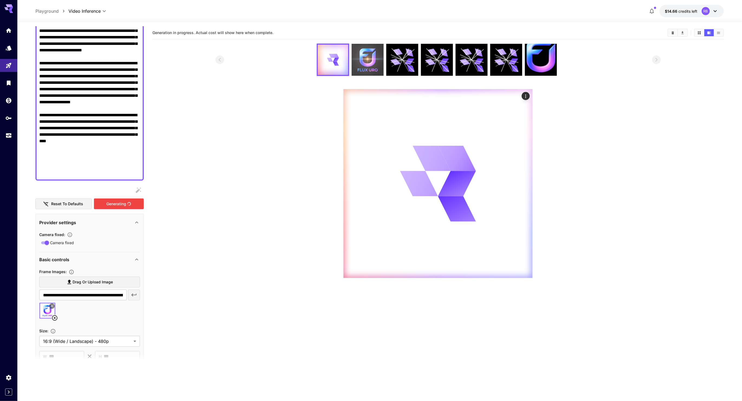
click at [366, 50] on img at bounding box center [367, 60] width 32 height 32
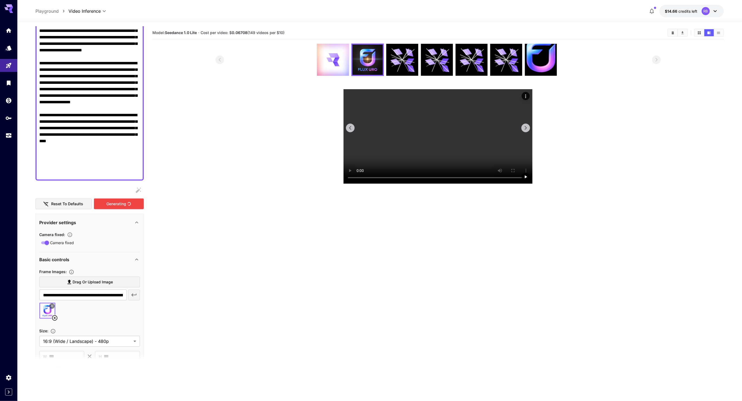
click at [402, 167] on video at bounding box center [437, 136] width 189 height 94
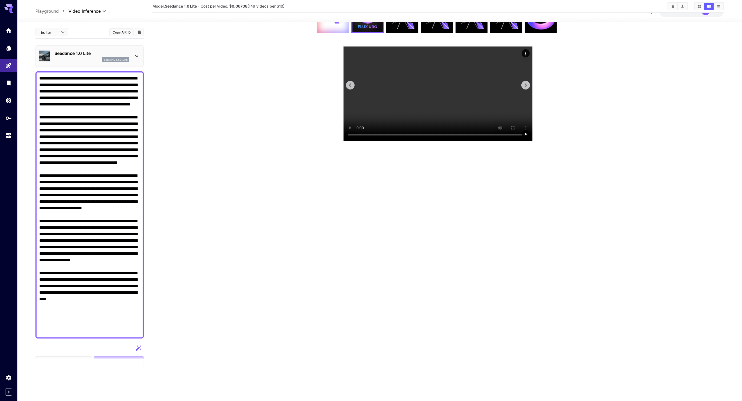
scroll to position [0, 0]
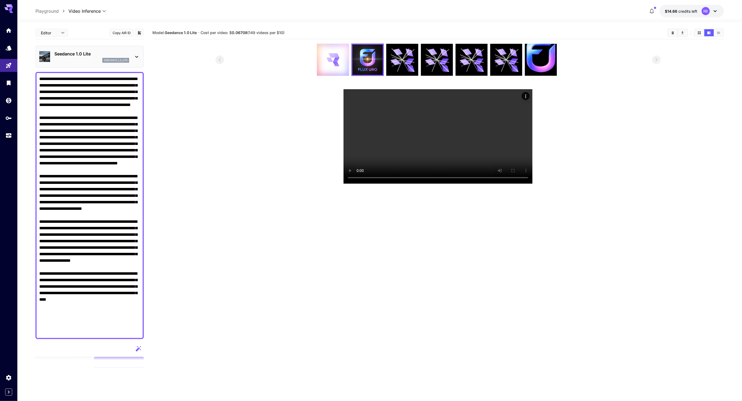
click at [343, 54] on div at bounding box center [333, 60] width 32 height 32
click at [453, 183] on video at bounding box center [437, 136] width 189 height 94
click at [478, 184] on video at bounding box center [437, 136] width 189 height 94
click at [476, 184] on video at bounding box center [437, 136] width 189 height 94
click at [526, 178] on icon "Play video" at bounding box center [526, 177] width 2 height 3
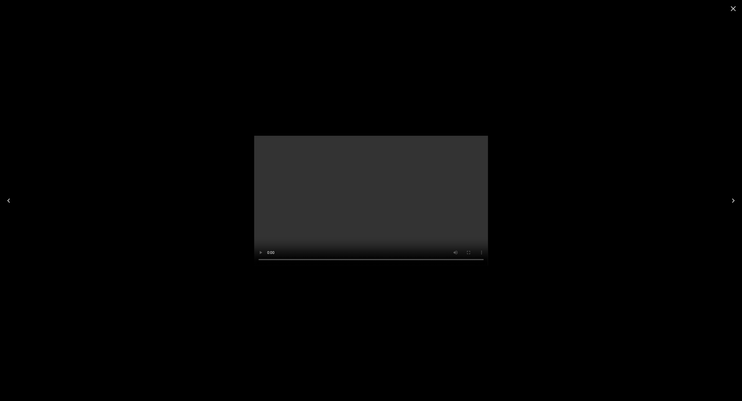
click at [413, 199] on video at bounding box center [371, 201] width 234 height 130
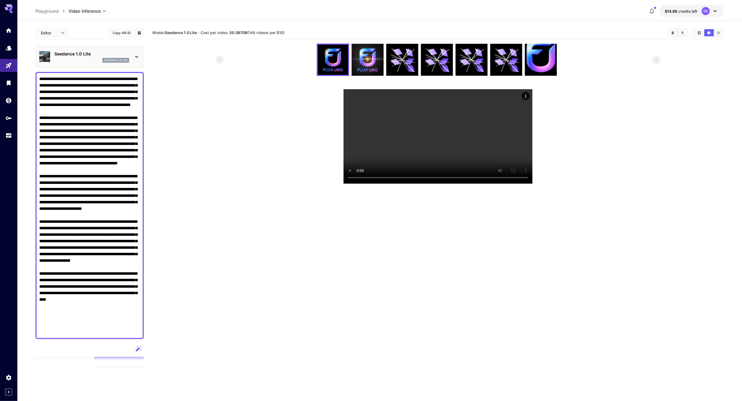
click at [88, 123] on textarea "Camera fixed" at bounding box center [89, 206] width 101 height 260
click at [431, 176] on video at bounding box center [437, 136] width 189 height 94
click at [94, 55] on p "Seedance 1.0 Lite" at bounding box center [91, 54] width 75 height 6
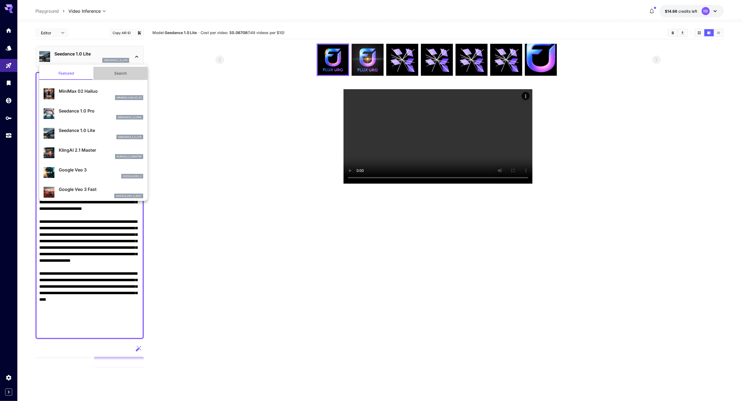
click at [111, 75] on button "Search" at bounding box center [120, 73] width 54 height 13
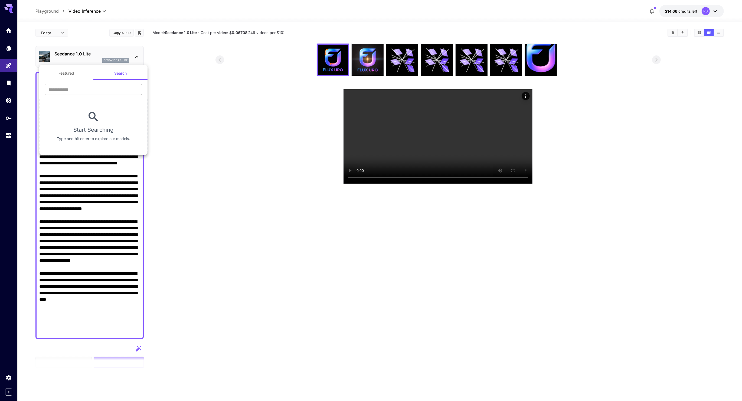
click at [89, 93] on input "text" at bounding box center [93, 89] width 97 height 11
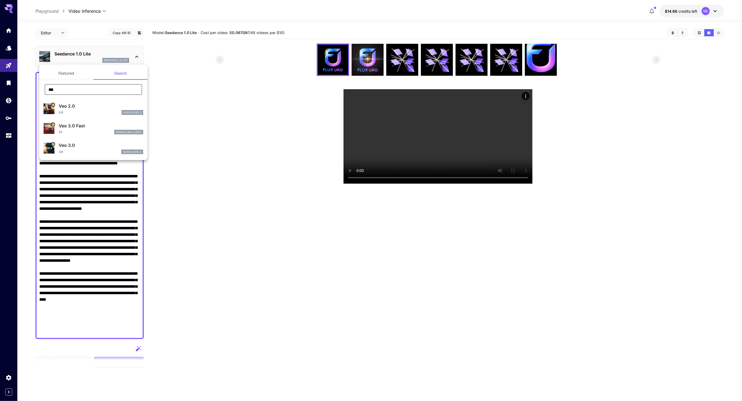
type input "***"
click at [114, 148] on p "Veo 3.0" at bounding box center [101, 145] width 84 height 6
type input "**********"
type input "****"
type input "***"
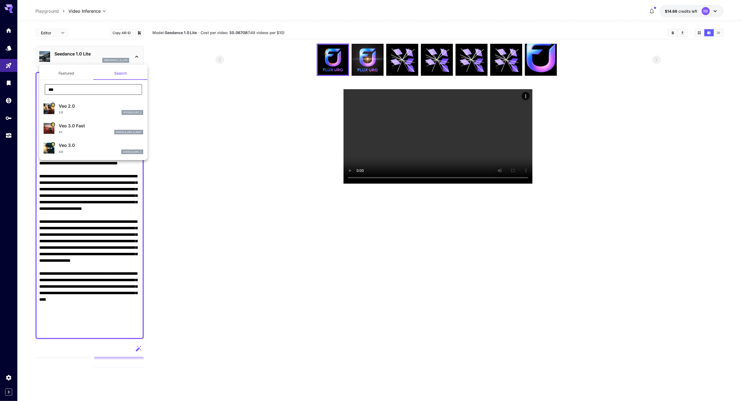
type input "*"
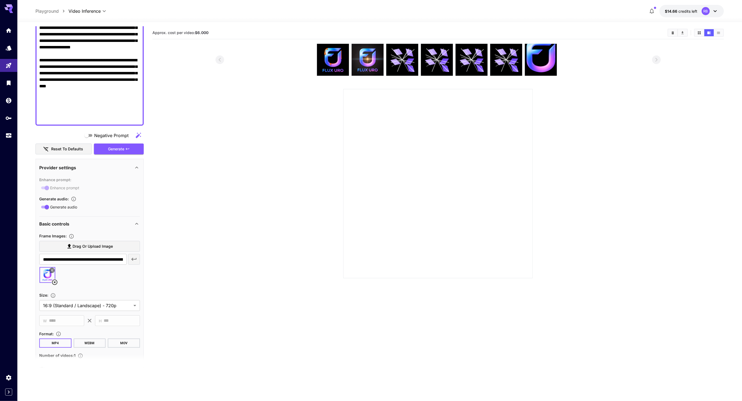
scroll to position [211, 0]
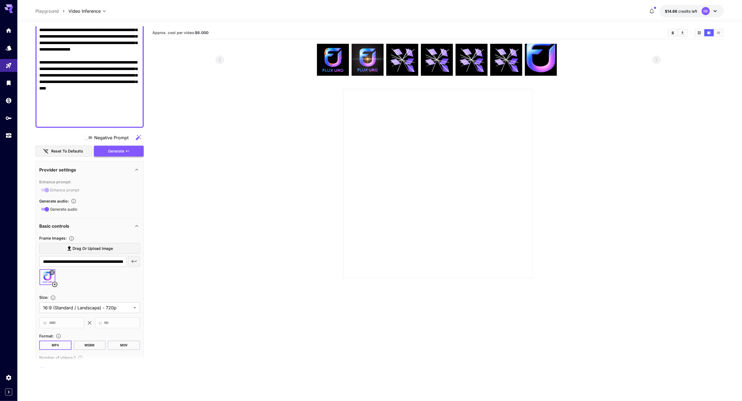
click at [124, 153] on div "Generate" at bounding box center [119, 151] width 50 height 11
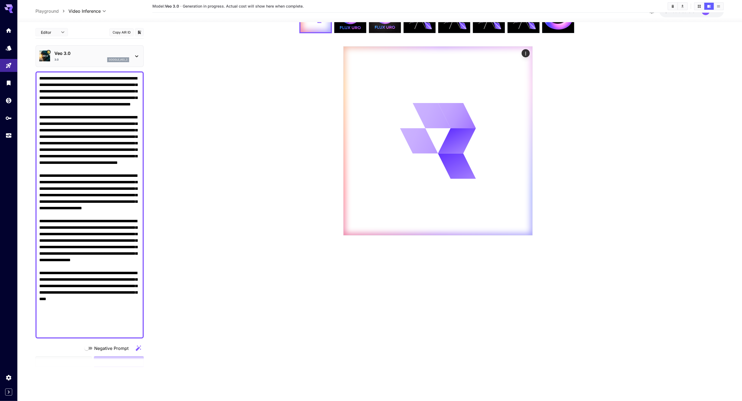
scroll to position [0, 0]
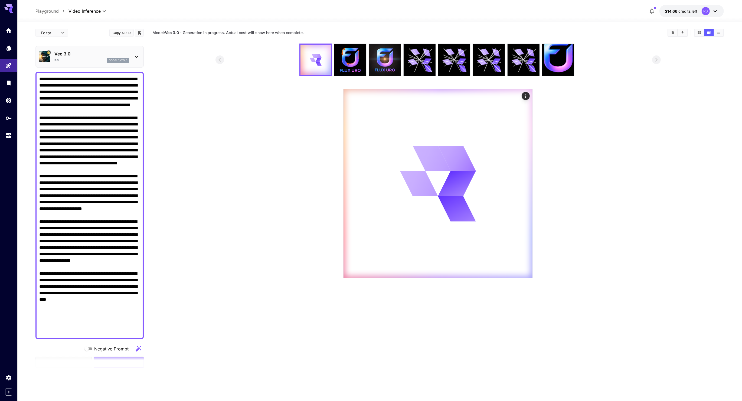
click at [225, 151] on section at bounding box center [437, 161] width 445 height 235
click at [60, 220] on textarea "Negative Prompt" at bounding box center [89, 206] width 101 height 260
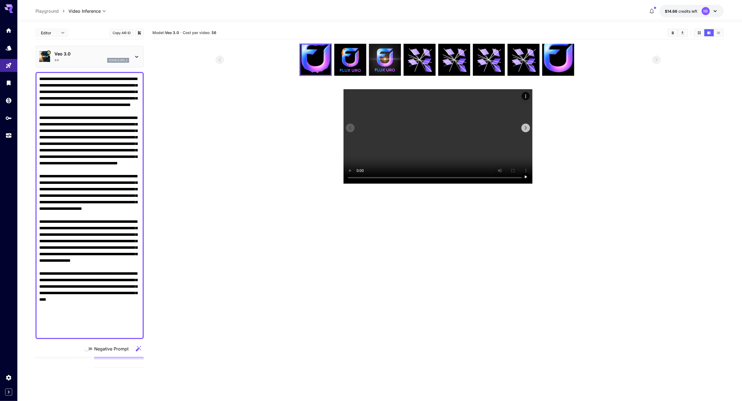
click at [431, 138] on video at bounding box center [437, 136] width 189 height 94
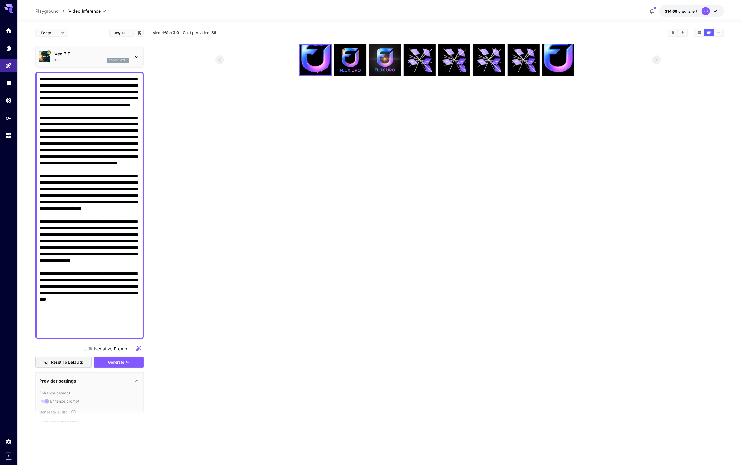
click at [357, 89] on video at bounding box center [437, 89] width 189 height 0
